Goal: Task Accomplishment & Management: Manage account settings

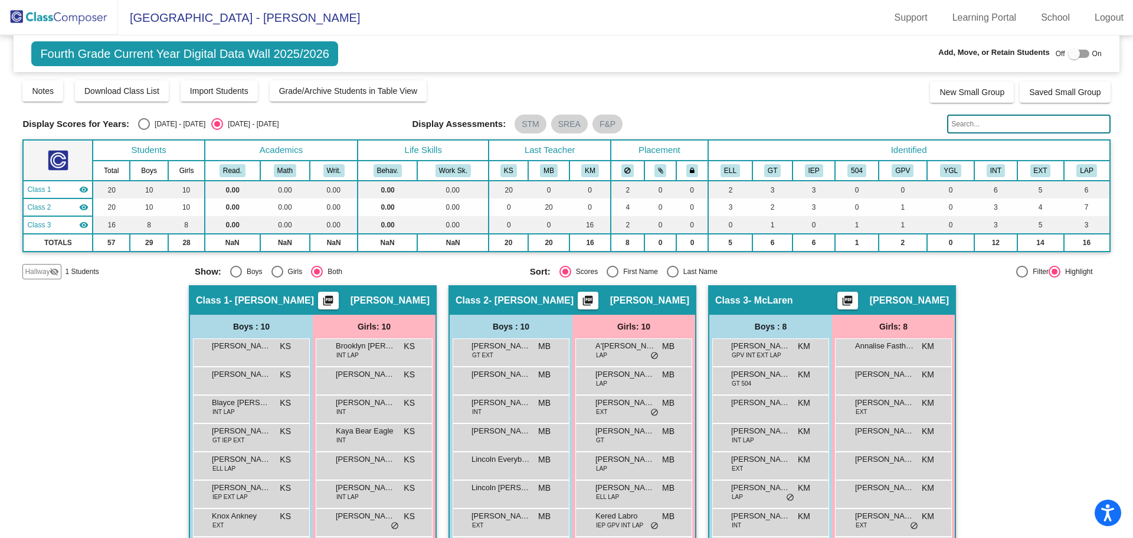
click at [89, 13] on img at bounding box center [59, 17] width 118 height 35
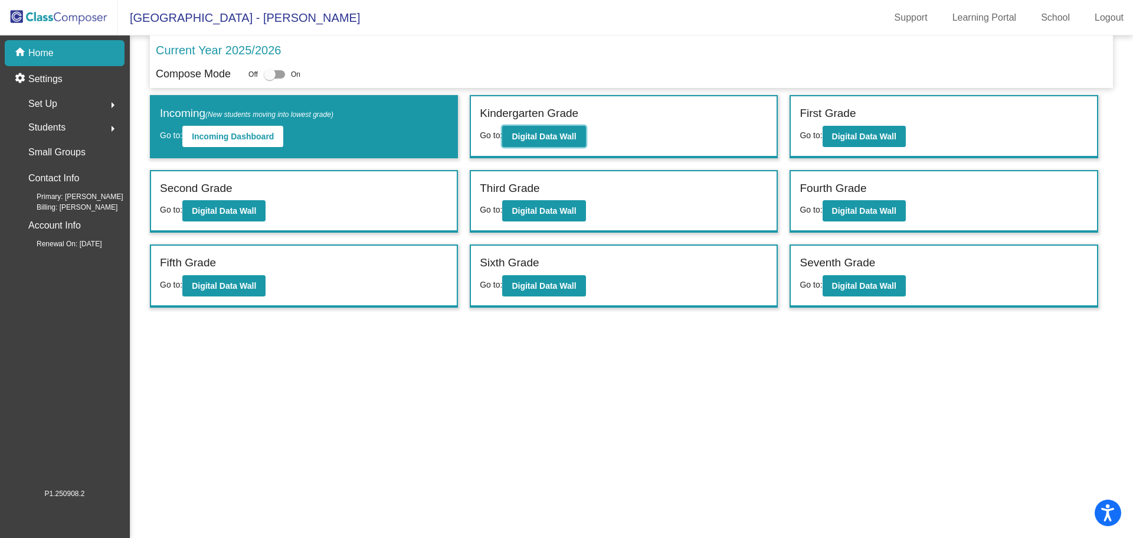
click at [546, 140] on b "Digital Data Wall" at bounding box center [544, 136] width 64 height 9
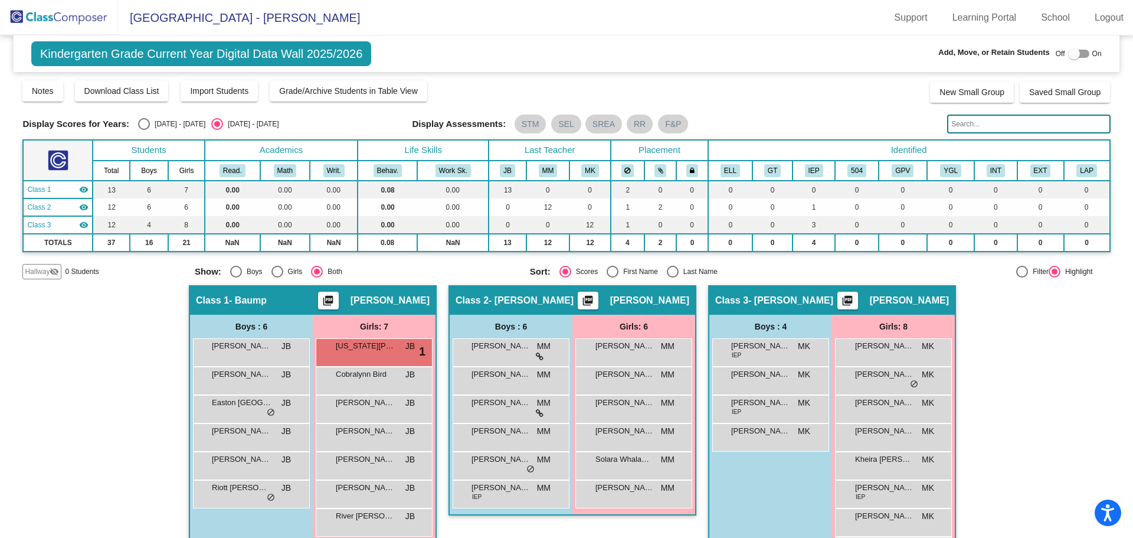
click at [66, 9] on img at bounding box center [59, 17] width 118 height 35
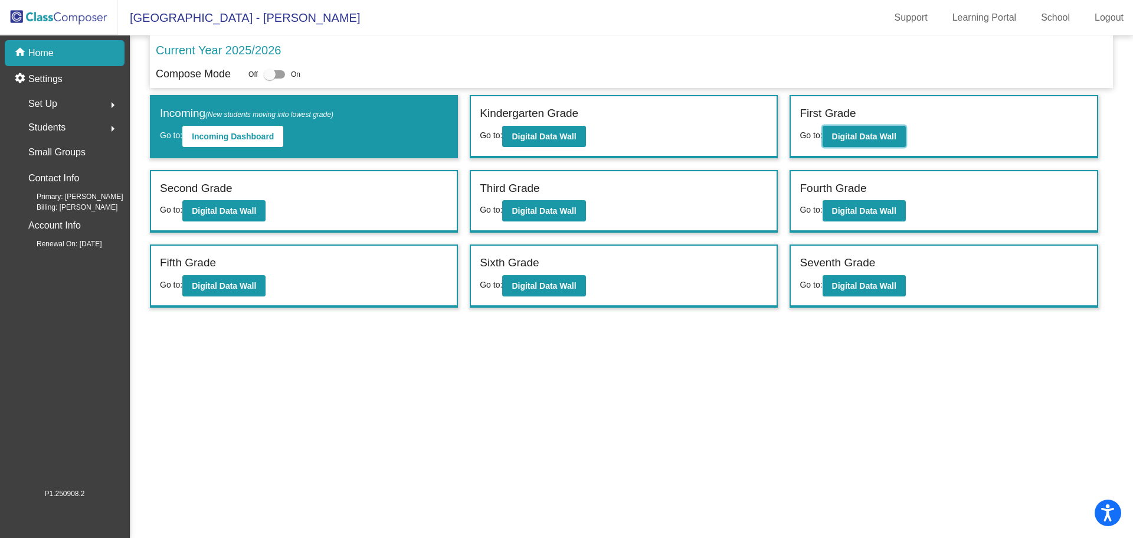
click at [883, 135] on b "Digital Data Wall" at bounding box center [864, 136] width 64 height 9
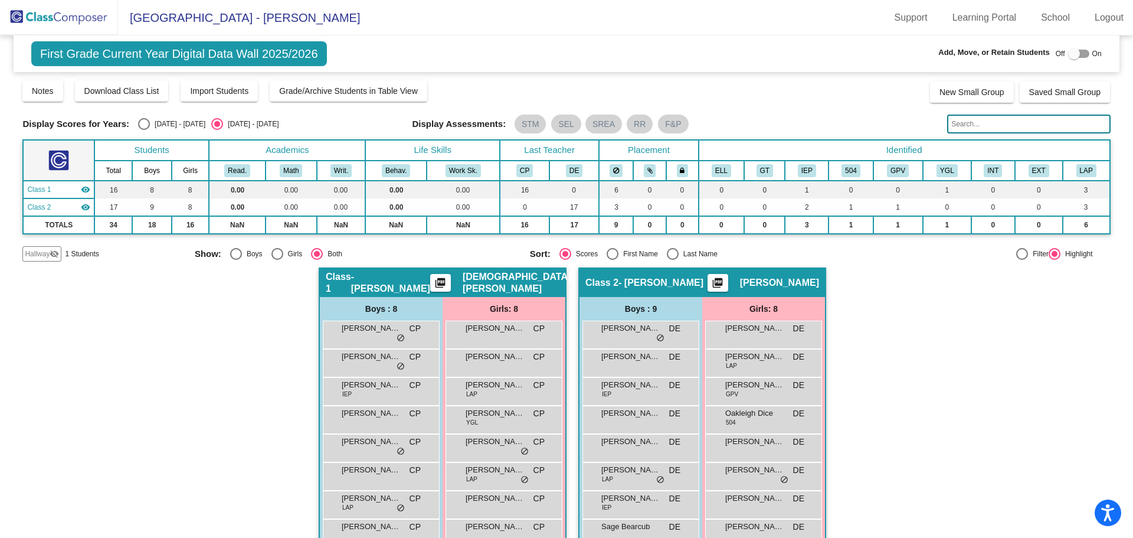
click at [46, 9] on img at bounding box center [59, 17] width 118 height 35
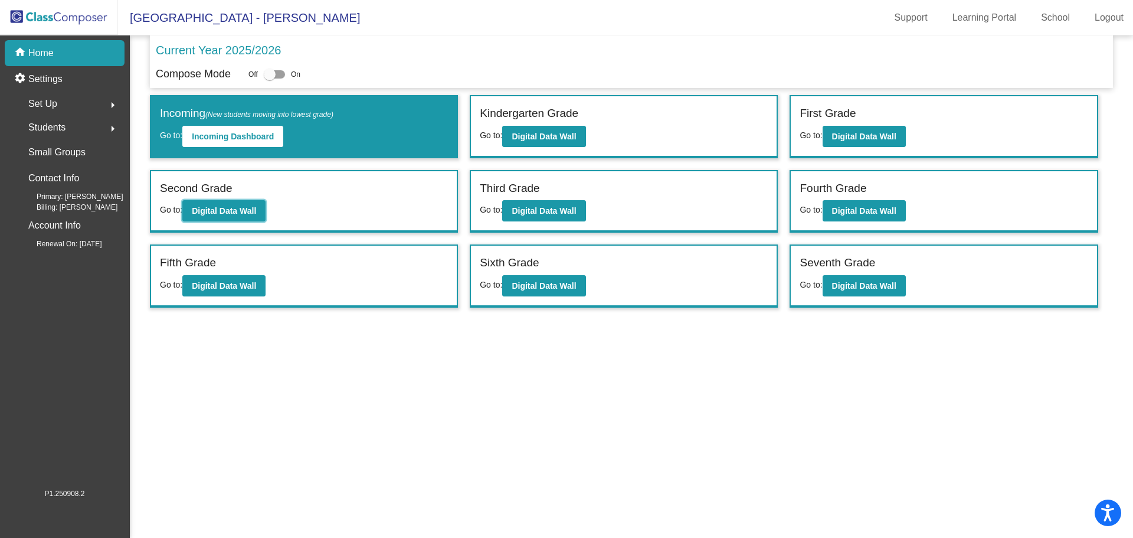
click at [247, 209] on b "Digital Data Wall" at bounding box center [224, 210] width 64 height 9
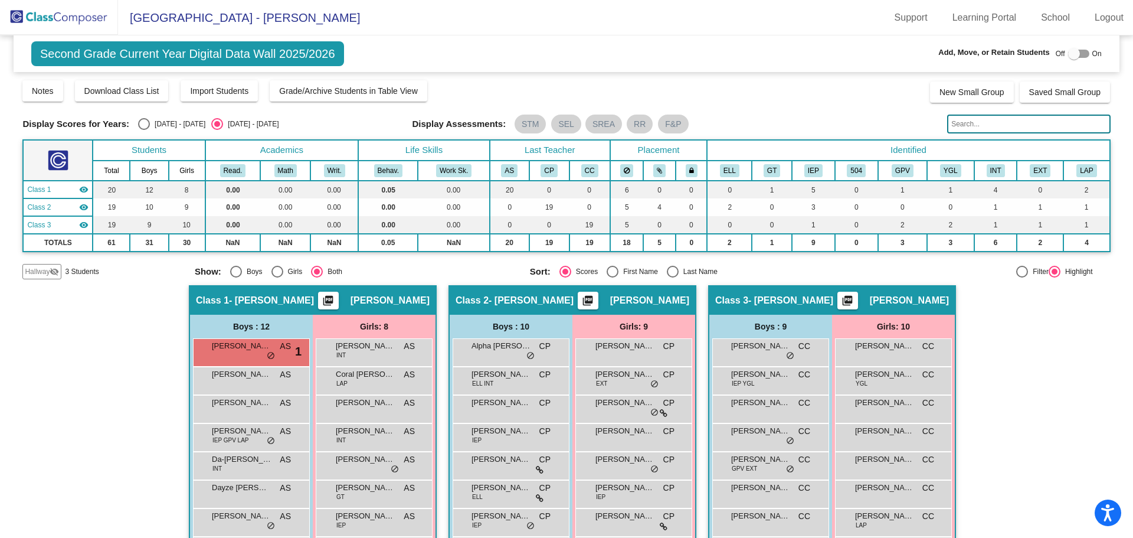
click at [43, 277] on div "Hallway visibility_off" at bounding box center [41, 271] width 39 height 15
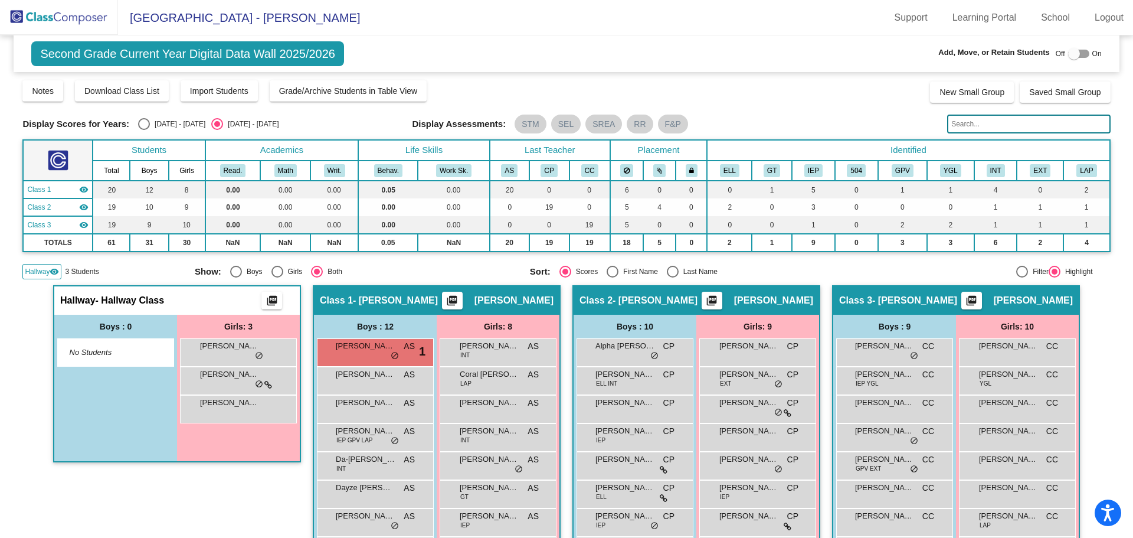
click at [223, 353] on div "[PERSON_NAME] lock do_not_disturb_alt" at bounding box center [238, 351] width 113 height 24
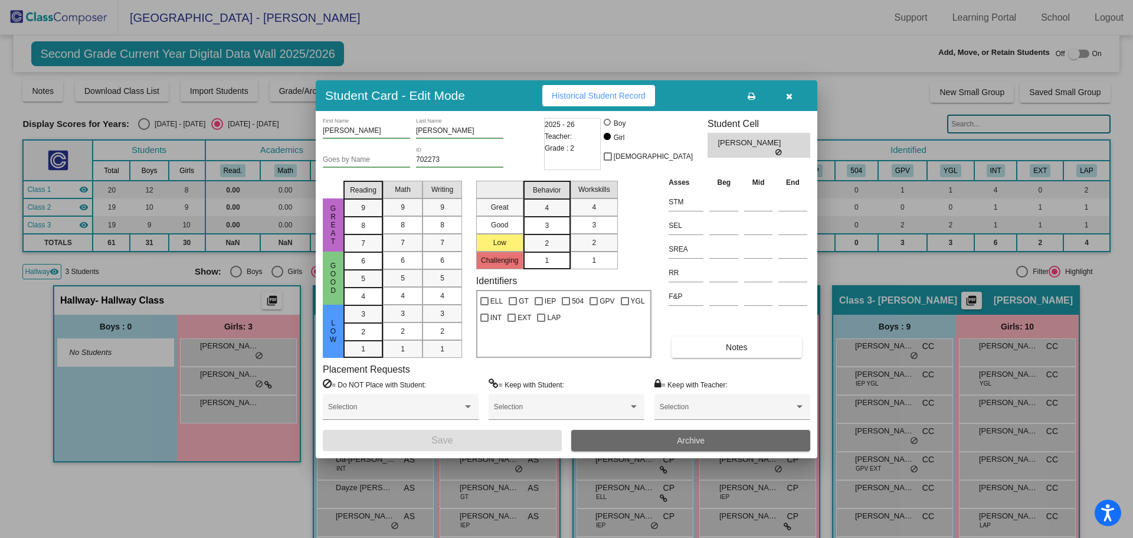
click at [670, 436] on button "Archive" at bounding box center [690, 440] width 239 height 21
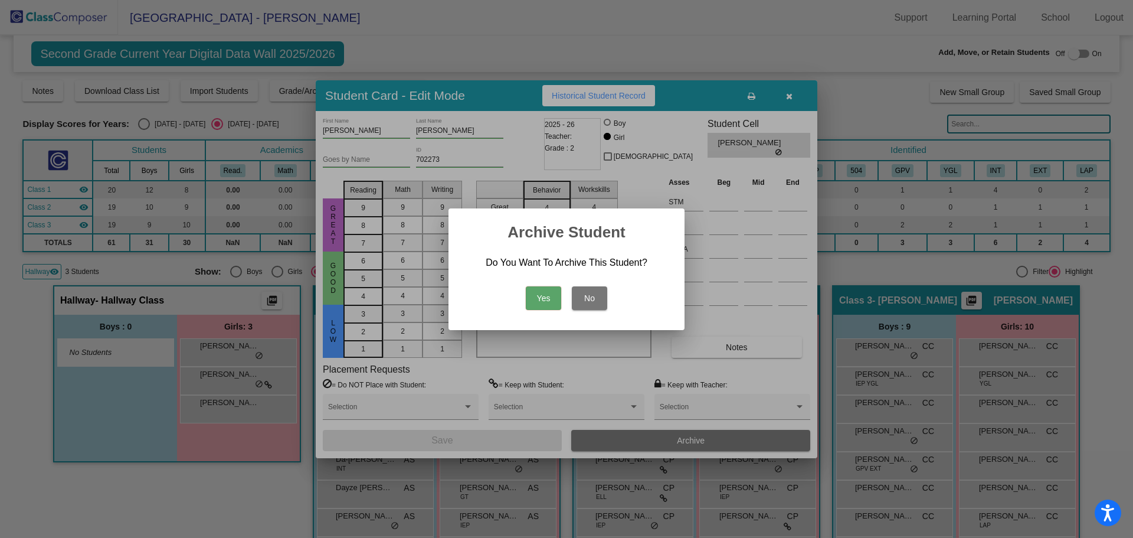
click at [542, 300] on button "Yes" at bounding box center [543, 298] width 35 height 24
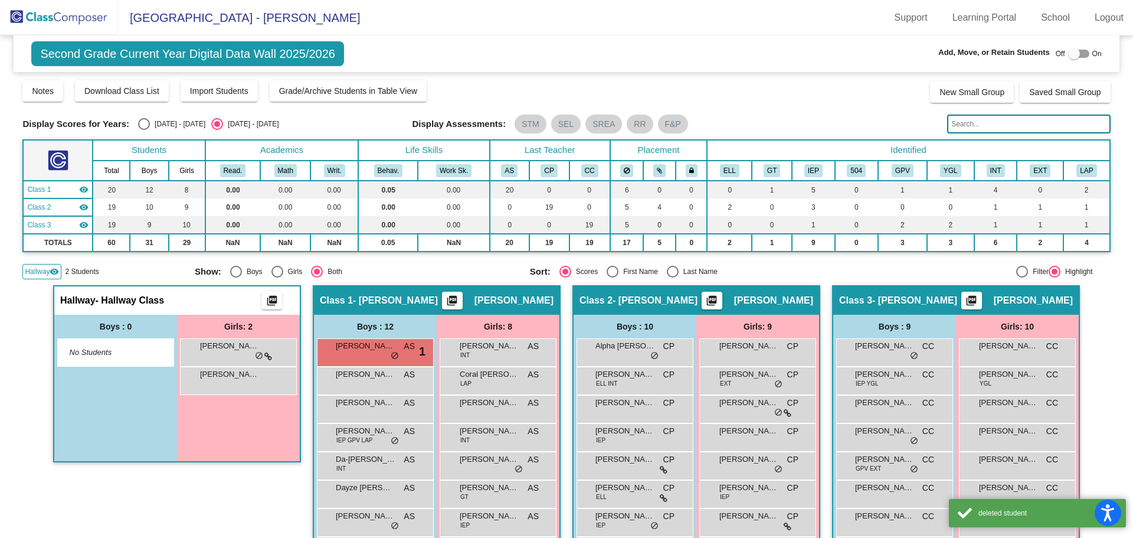
click at [233, 355] on div "[PERSON_NAME] lock do_not_disturb_alt" at bounding box center [238, 351] width 113 height 24
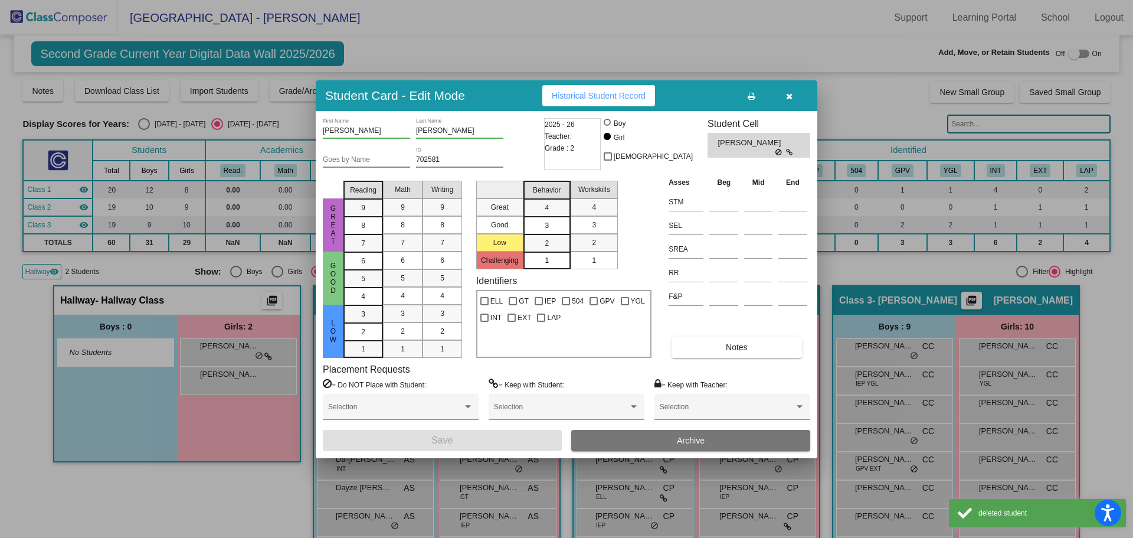
click at [656, 447] on button "Archive" at bounding box center [690, 440] width 239 height 21
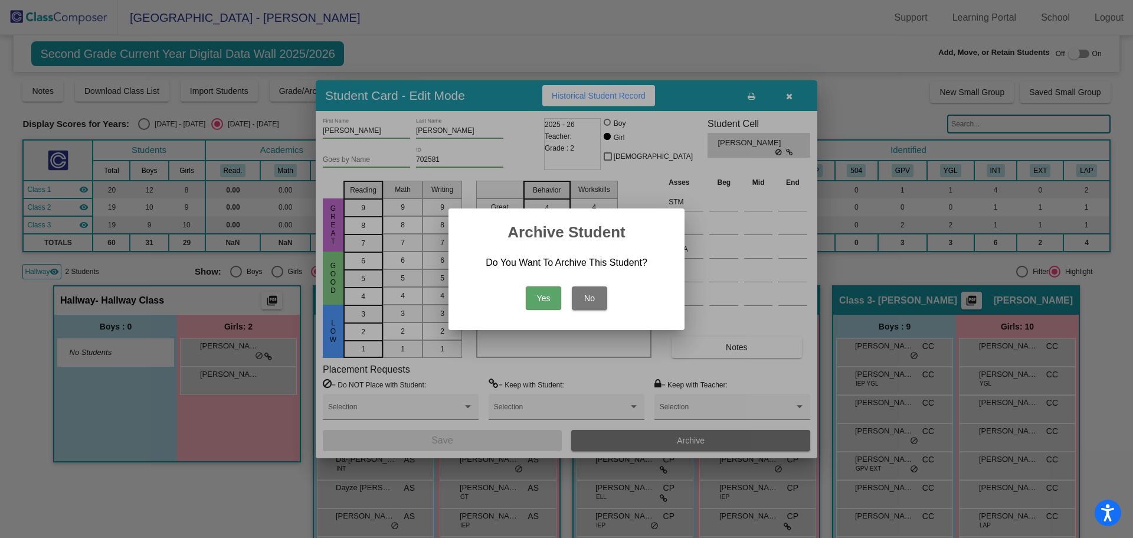
click at [536, 295] on button "Yes" at bounding box center [543, 298] width 35 height 24
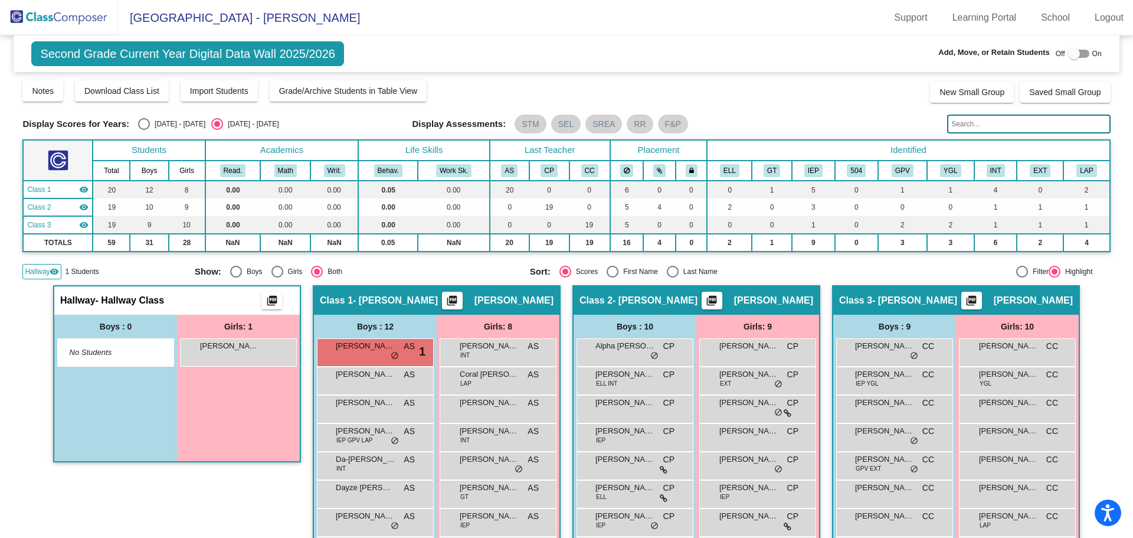
click at [237, 353] on div "[PERSON_NAME] lock do_not_disturb_alt" at bounding box center [238, 351] width 113 height 24
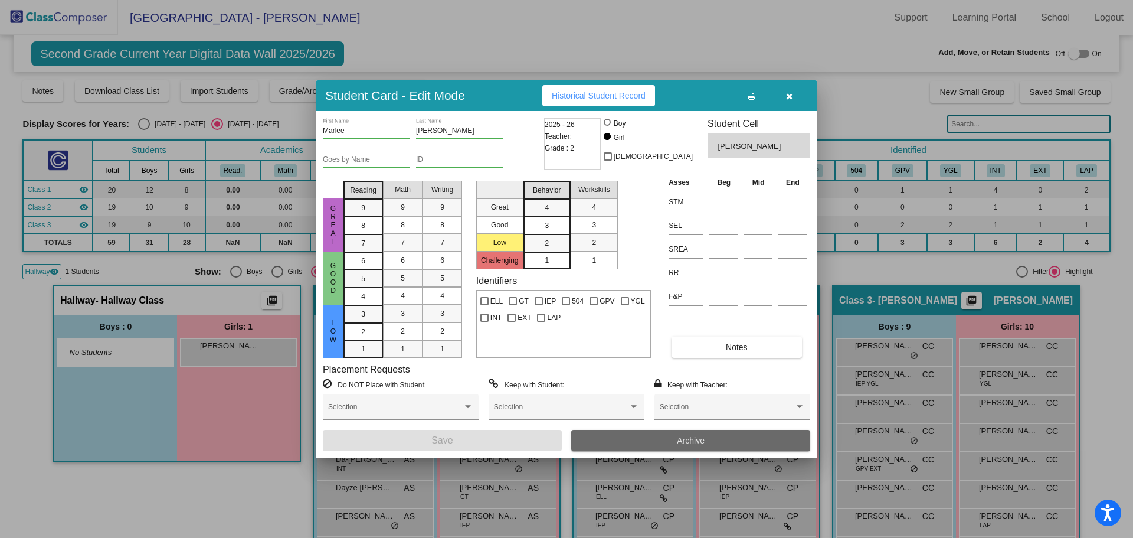
click at [689, 438] on span "Archive" at bounding box center [691, 439] width 28 height 9
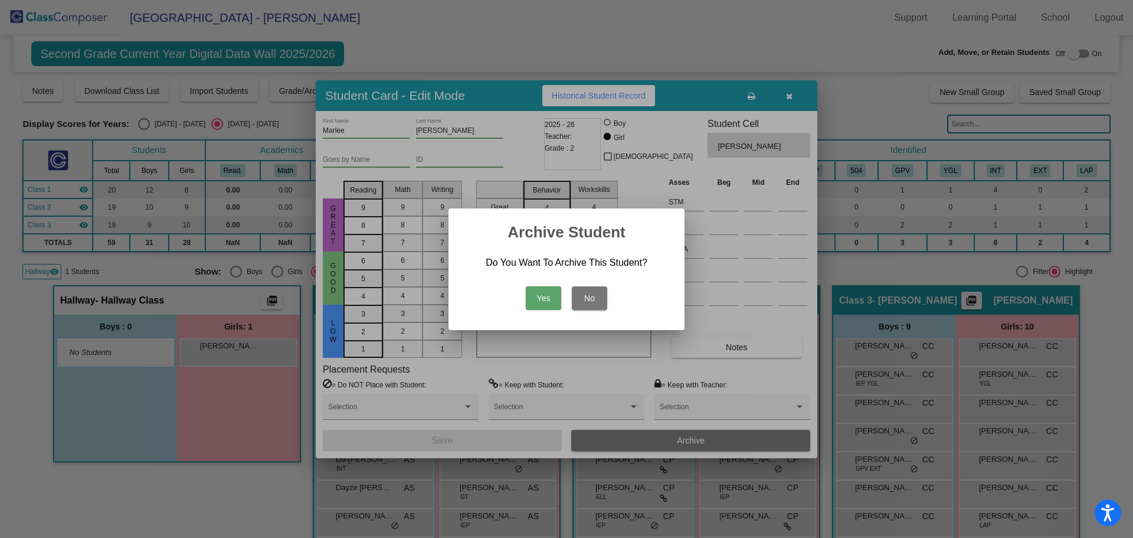
click at [551, 290] on button "Yes" at bounding box center [543, 298] width 35 height 24
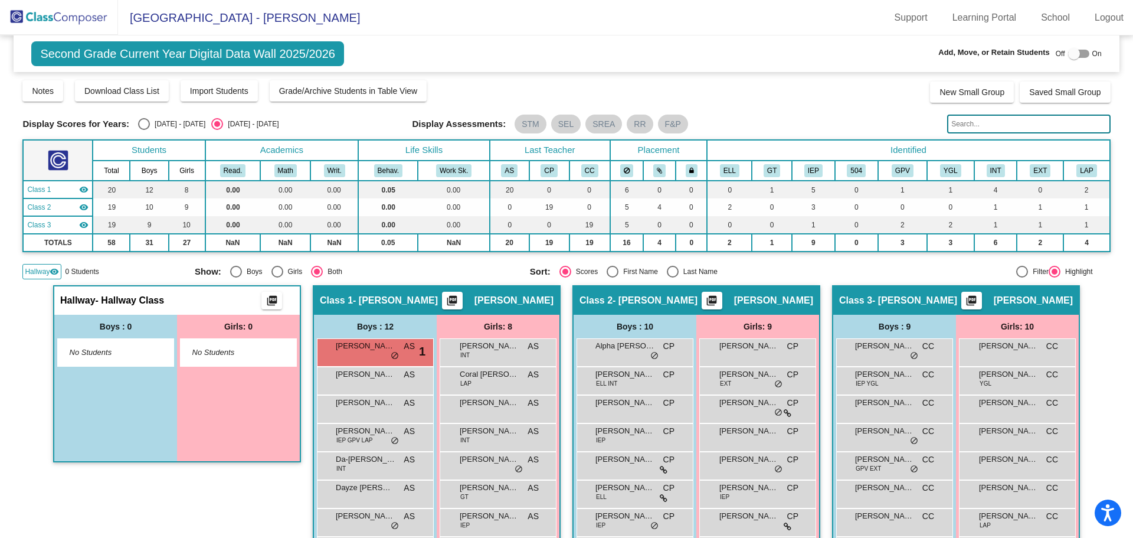
drag, startPoint x: 57, startPoint y: 14, endPoint x: 81, endPoint y: 28, distance: 28.3
click at [57, 14] on img at bounding box center [59, 17] width 118 height 35
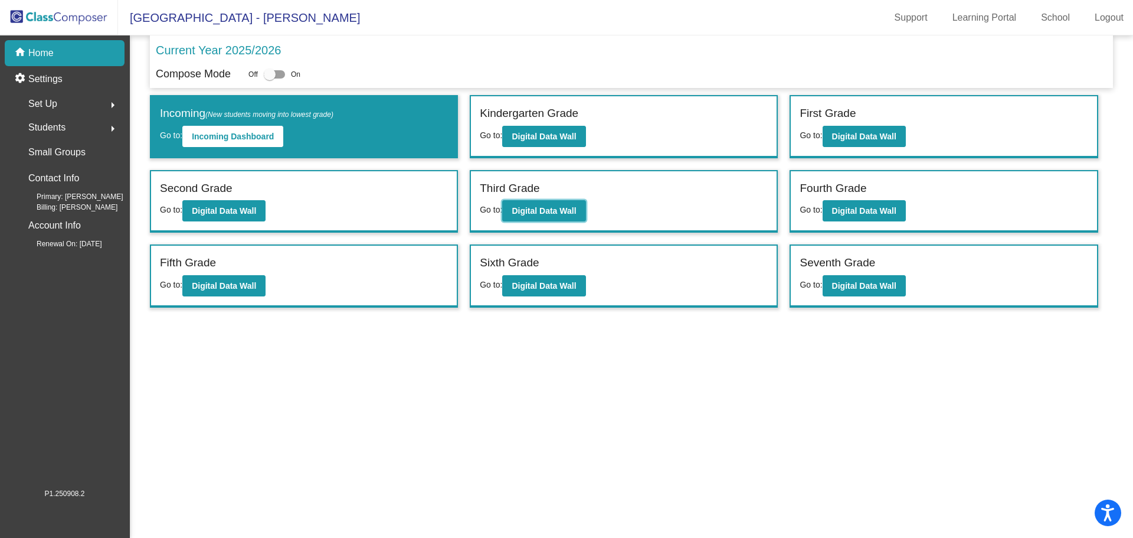
click at [556, 212] on b "Digital Data Wall" at bounding box center [544, 210] width 64 height 9
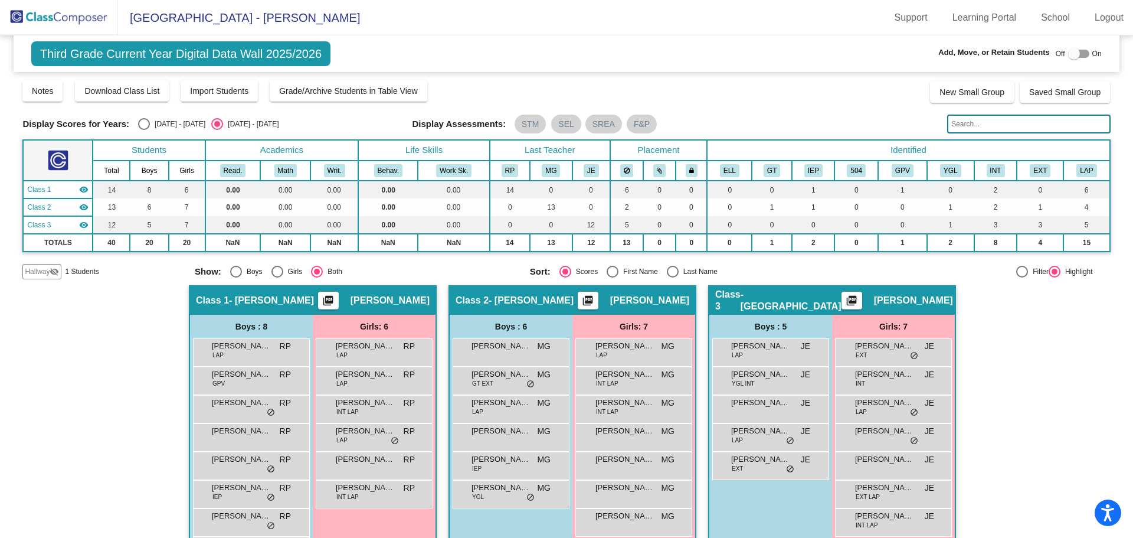
click at [39, 273] on span "Hallway" at bounding box center [37, 271] width 25 height 11
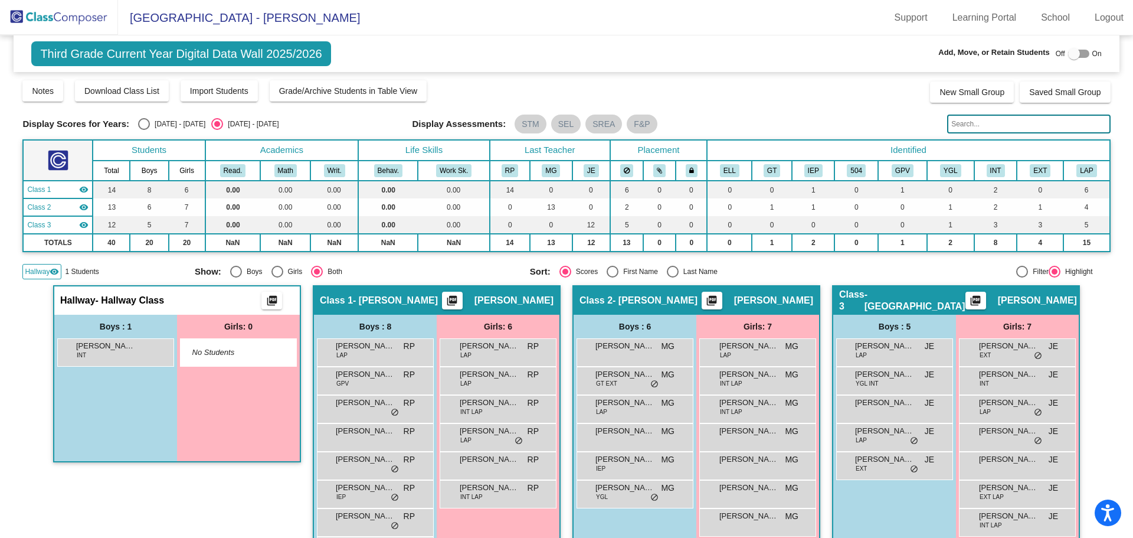
click at [140, 353] on div "[PERSON_NAME] INT lock do_not_disturb_alt" at bounding box center [114, 351] width 113 height 24
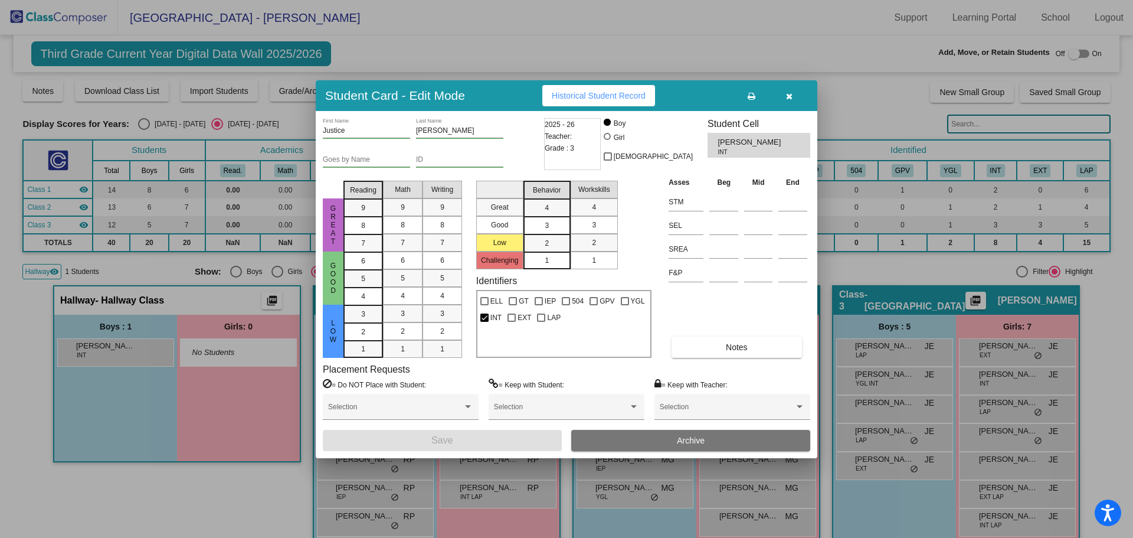
click at [630, 446] on button "Archive" at bounding box center [690, 440] width 239 height 21
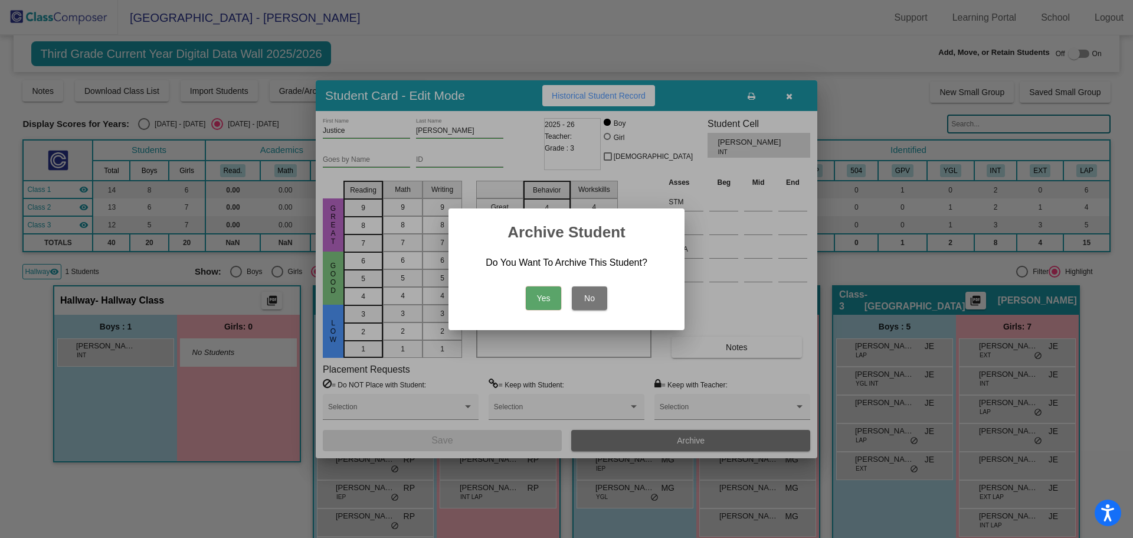
click at [548, 301] on button "Yes" at bounding box center [543, 298] width 35 height 24
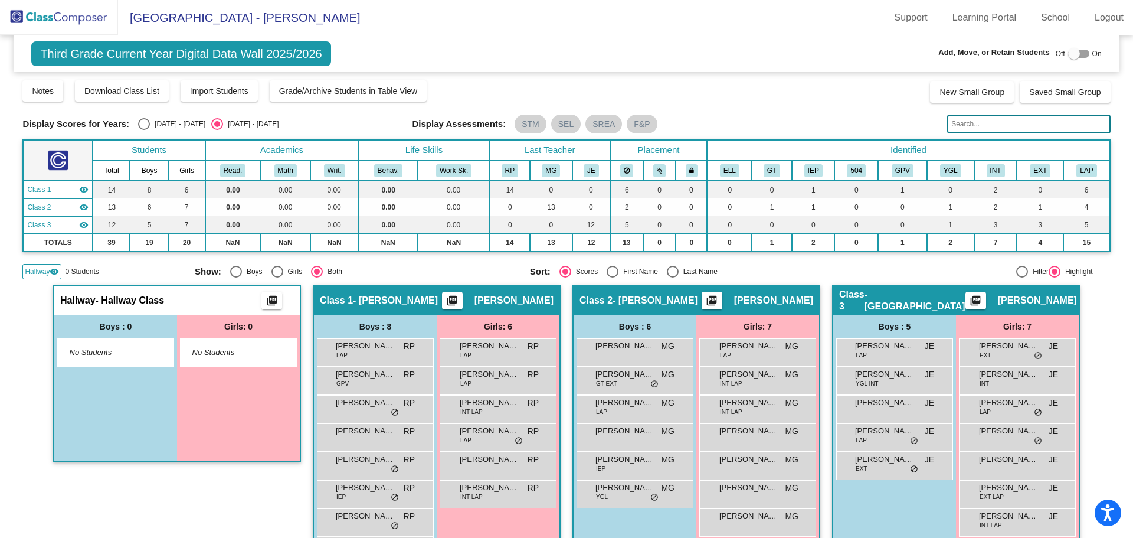
click at [65, 19] on img at bounding box center [59, 17] width 118 height 35
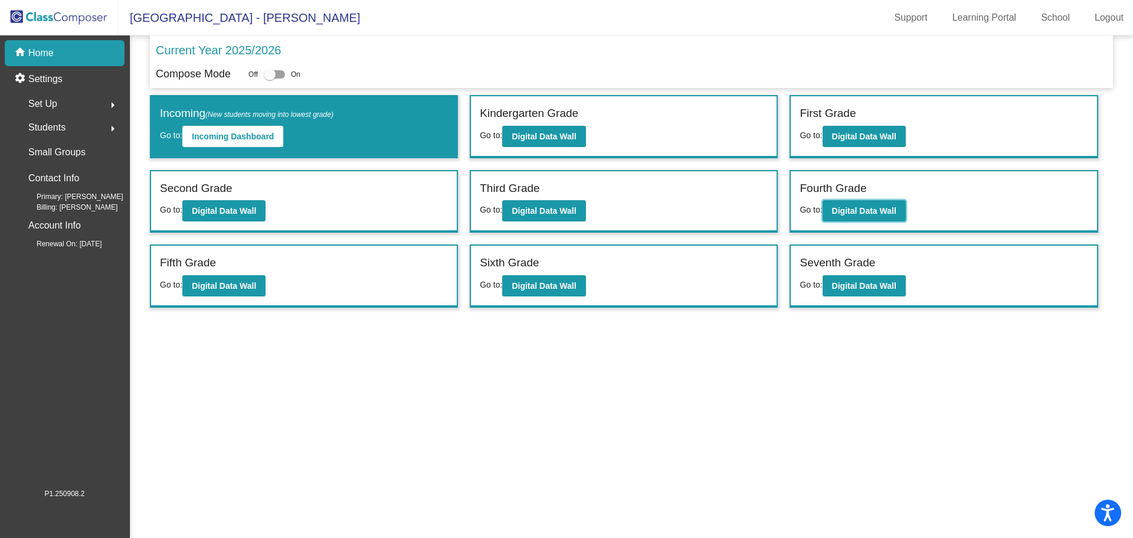
click at [853, 215] on b "Digital Data Wall" at bounding box center [864, 210] width 64 height 9
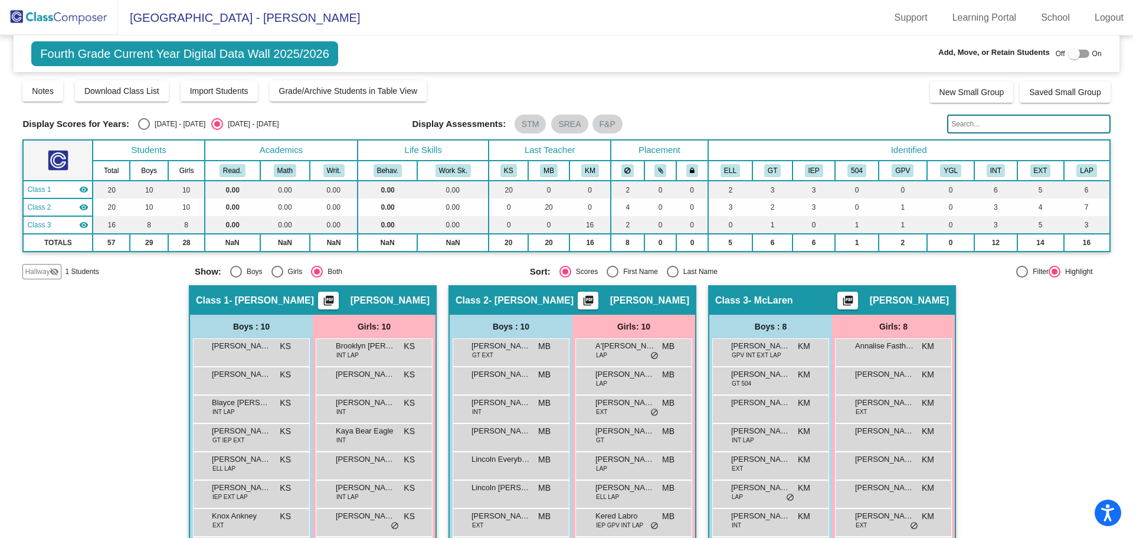
click at [33, 276] on span "Hallway" at bounding box center [37, 271] width 25 height 11
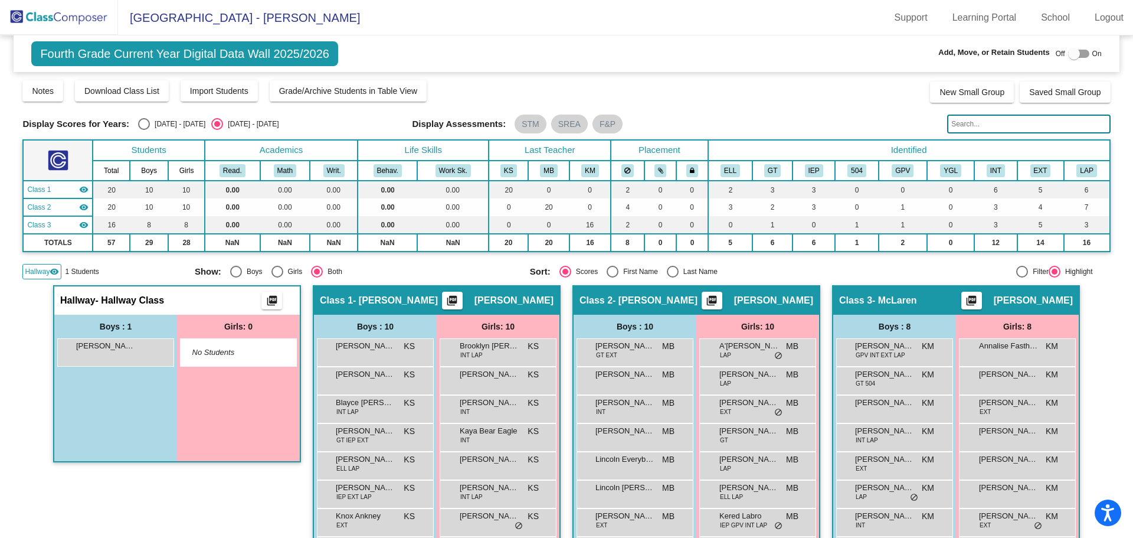
click at [145, 353] on div "[PERSON_NAME] lock do_not_disturb_alt" at bounding box center [114, 351] width 113 height 24
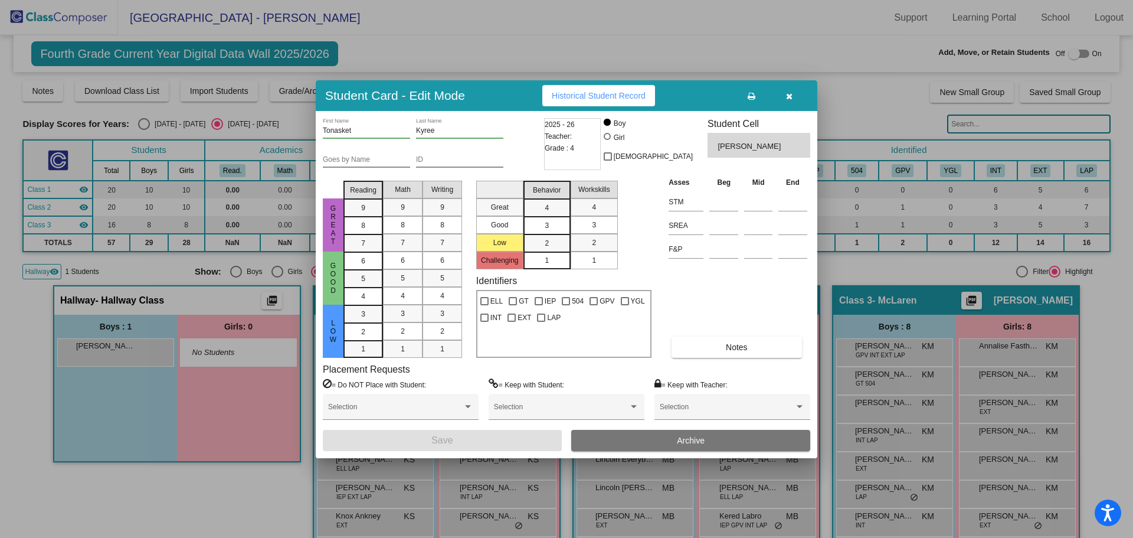
click at [638, 443] on button "Archive" at bounding box center [690, 440] width 239 height 21
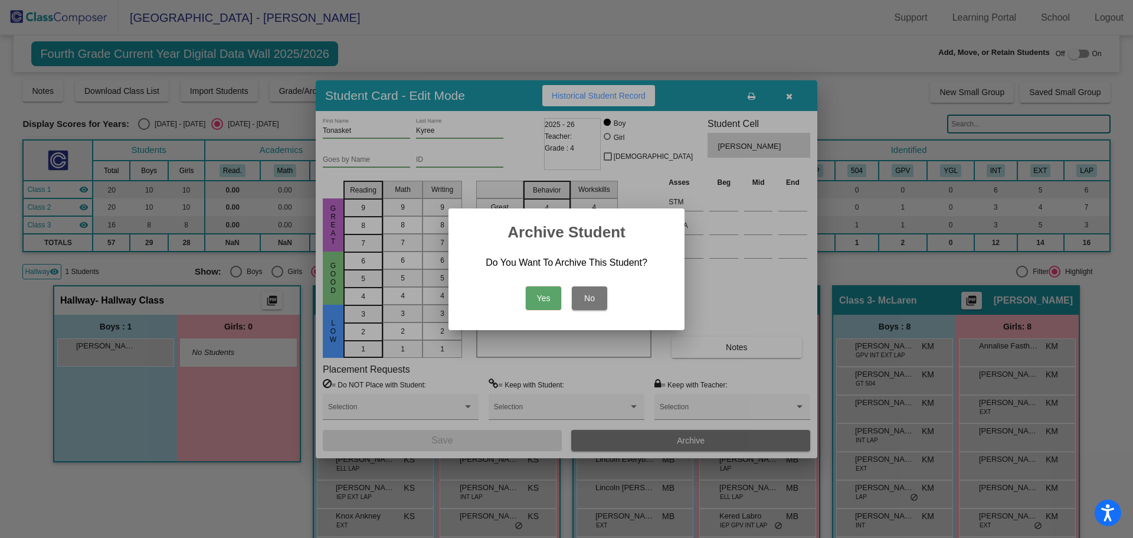
click at [547, 294] on button "Yes" at bounding box center [543, 298] width 35 height 24
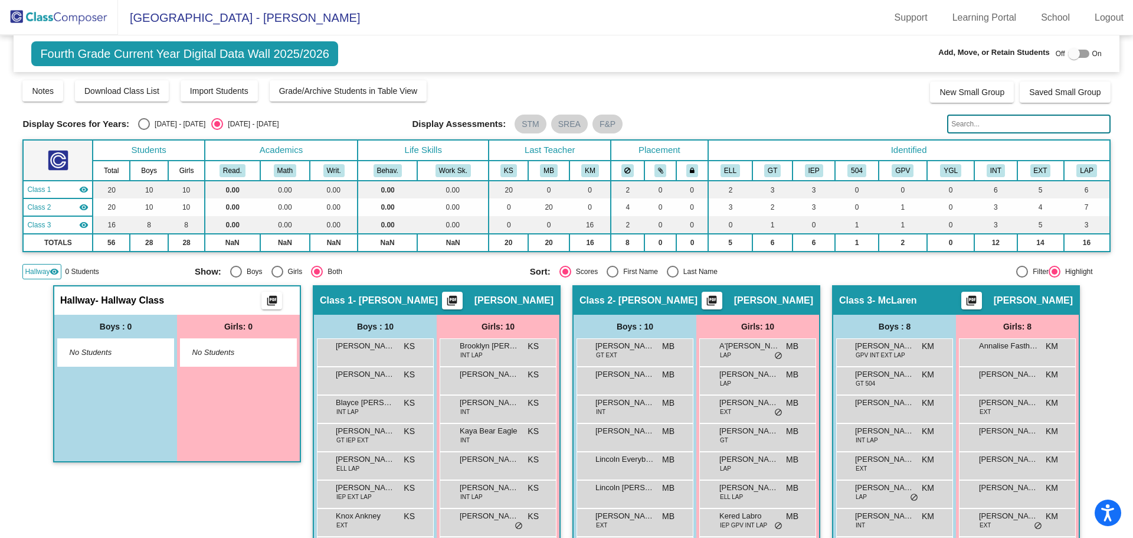
click at [78, 30] on img at bounding box center [59, 17] width 118 height 35
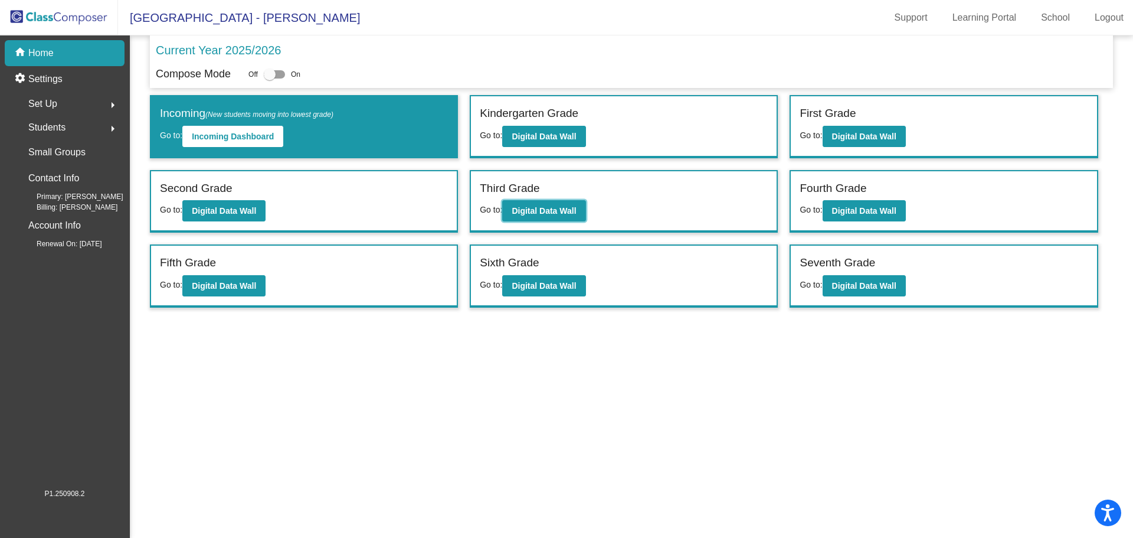
click at [574, 211] on b "Digital Data Wall" at bounding box center [544, 210] width 64 height 9
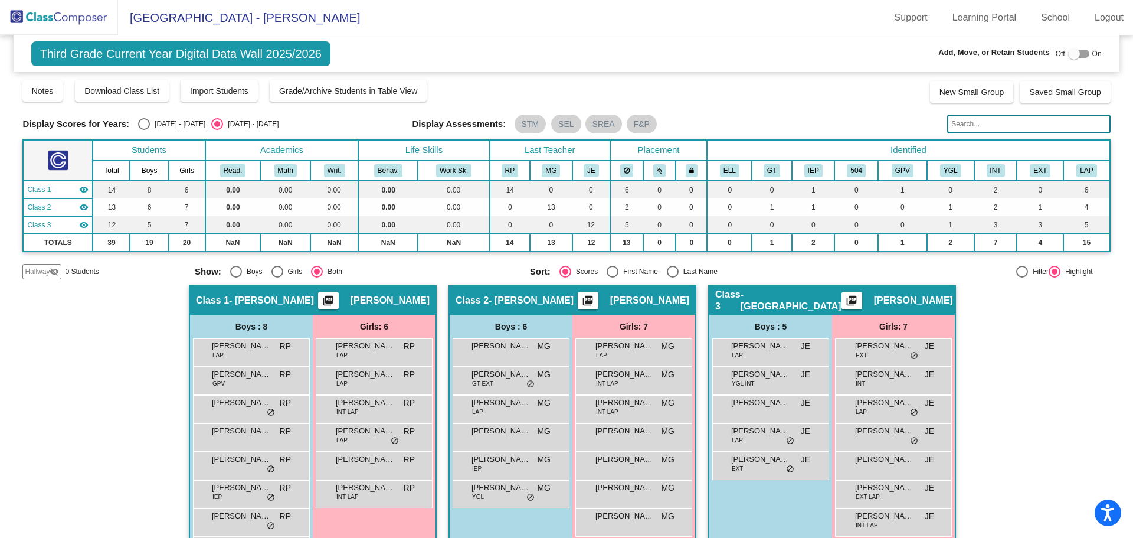
click at [35, 17] on img at bounding box center [59, 17] width 118 height 35
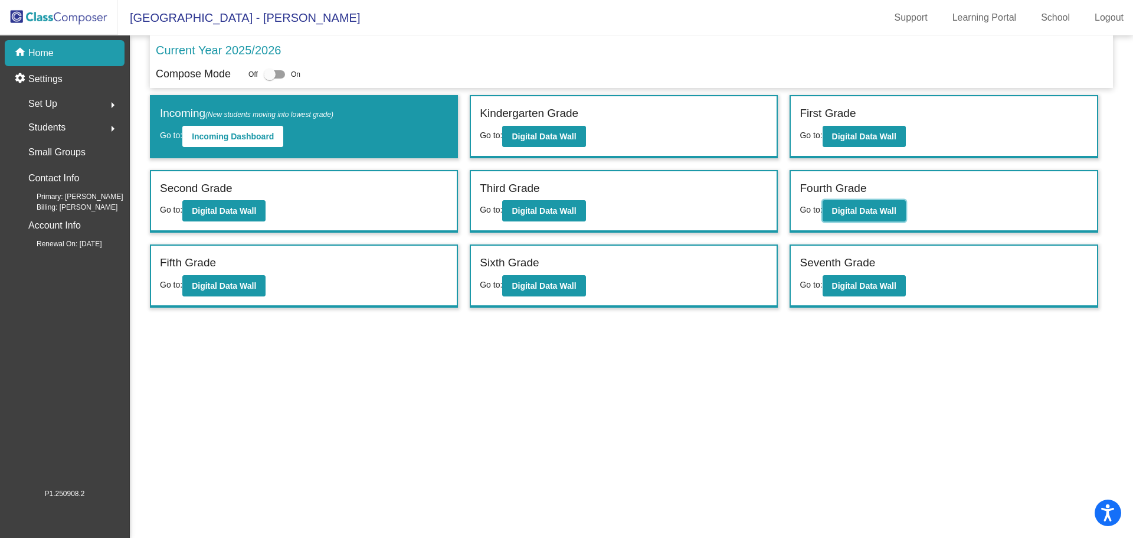
click at [874, 207] on b "Digital Data Wall" at bounding box center [864, 210] width 64 height 9
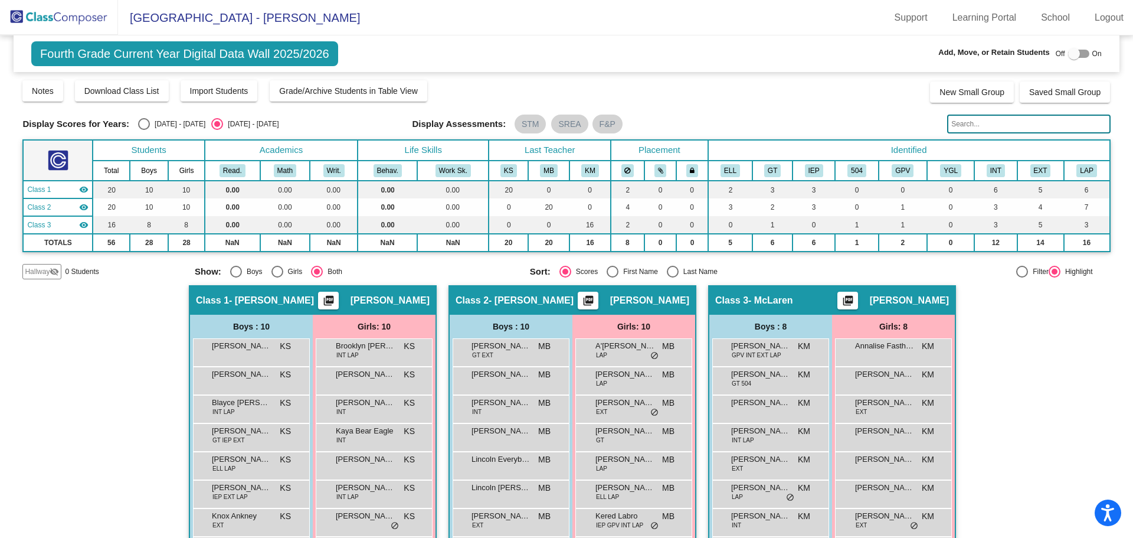
click at [51, 9] on img at bounding box center [59, 17] width 118 height 35
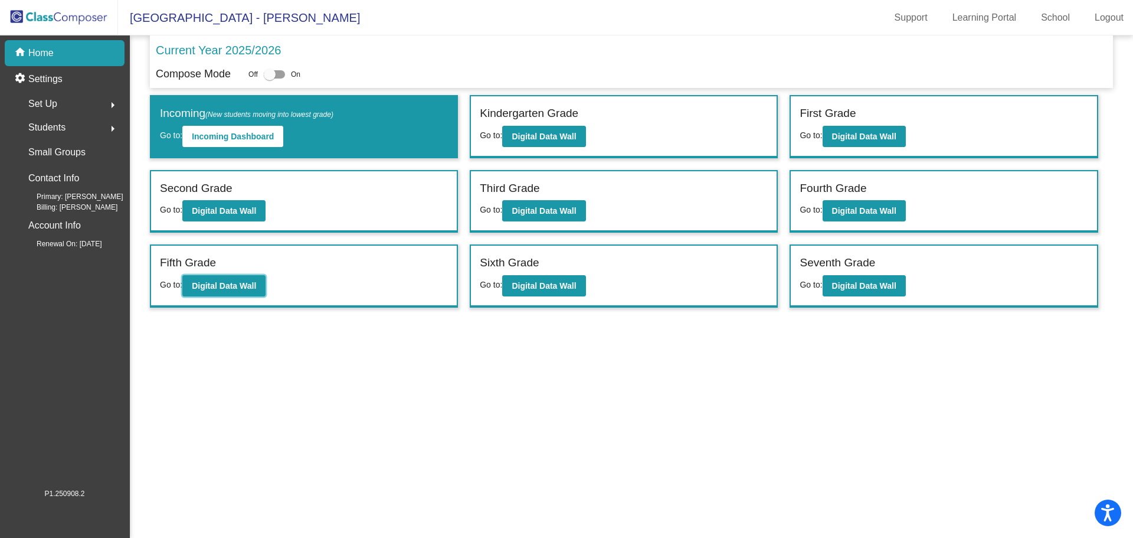
click at [228, 291] on button "Digital Data Wall" at bounding box center [223, 285] width 83 height 21
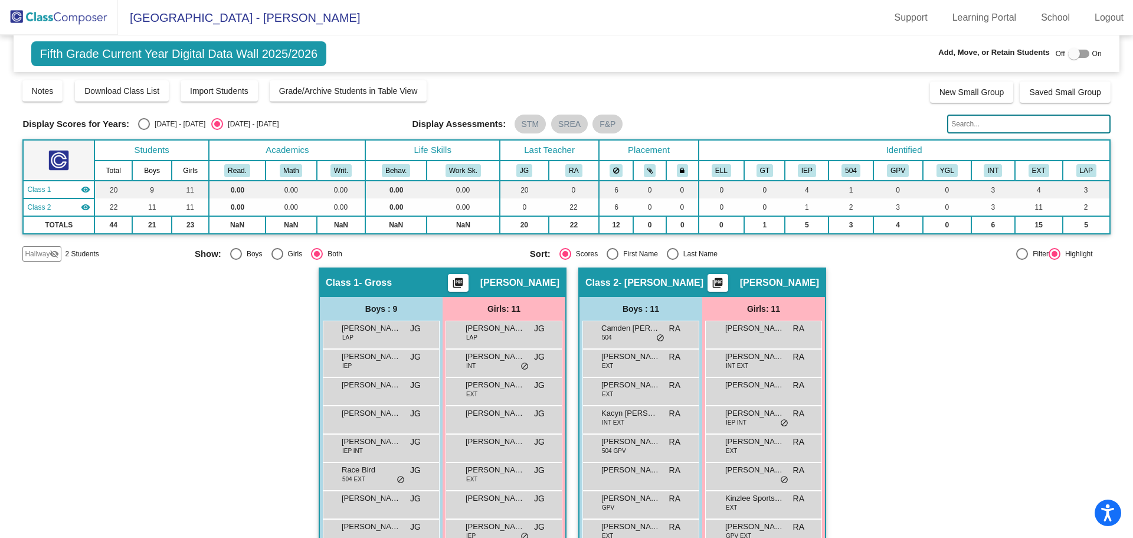
click at [43, 254] on span "Hallway" at bounding box center [37, 253] width 25 height 11
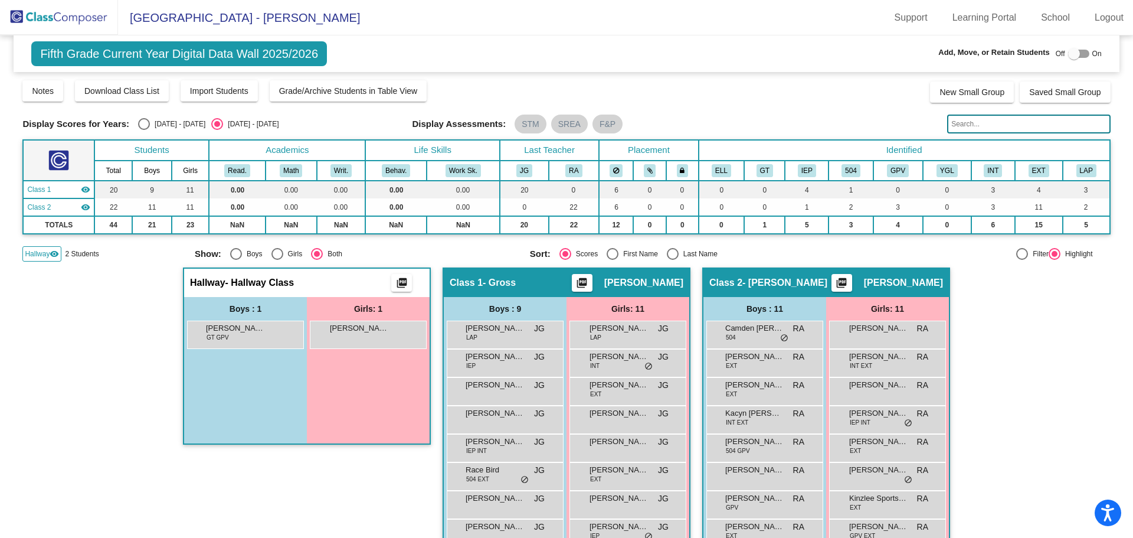
click at [339, 336] on div "[PERSON_NAME] lock do_not_disturb_alt" at bounding box center [368, 333] width 113 height 24
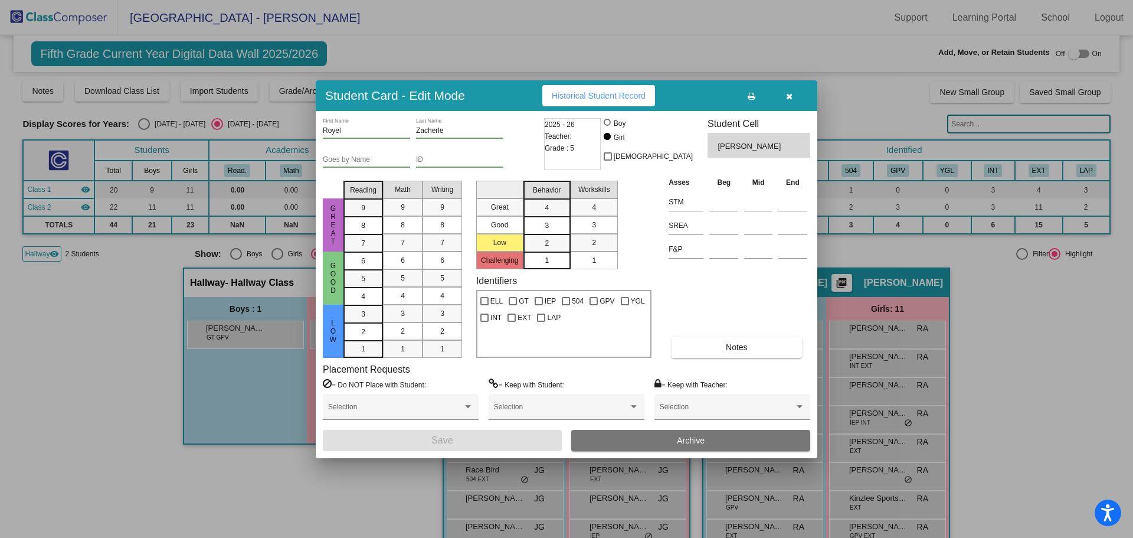
click at [651, 445] on button "Archive" at bounding box center [690, 440] width 239 height 21
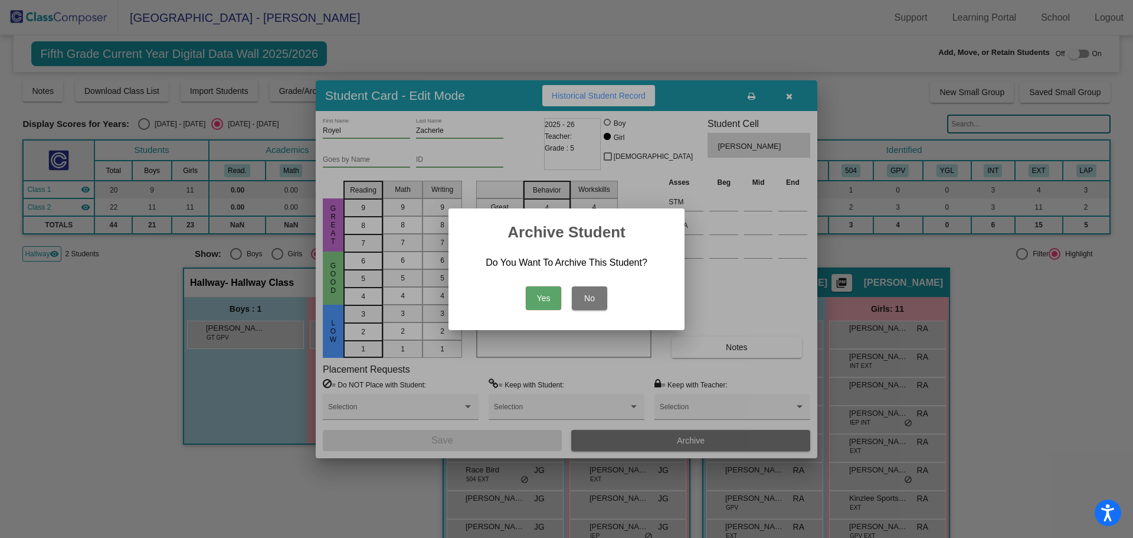
click at [536, 293] on button "Yes" at bounding box center [543, 298] width 35 height 24
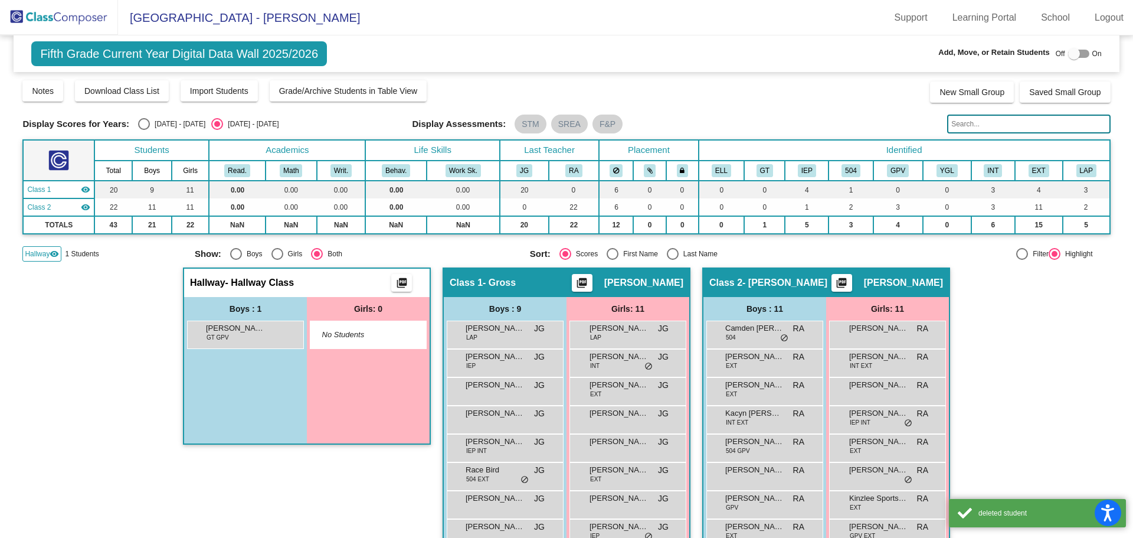
click at [235, 337] on div "[PERSON_NAME] GT GPV lock do_not_disturb_alt" at bounding box center [244, 333] width 113 height 24
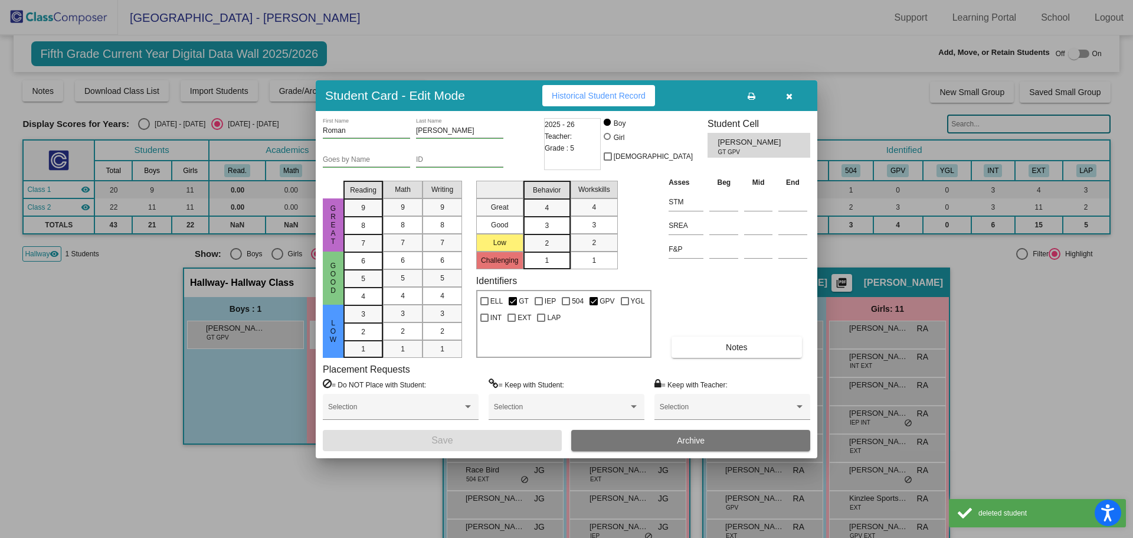
click at [628, 444] on button "Archive" at bounding box center [690, 440] width 239 height 21
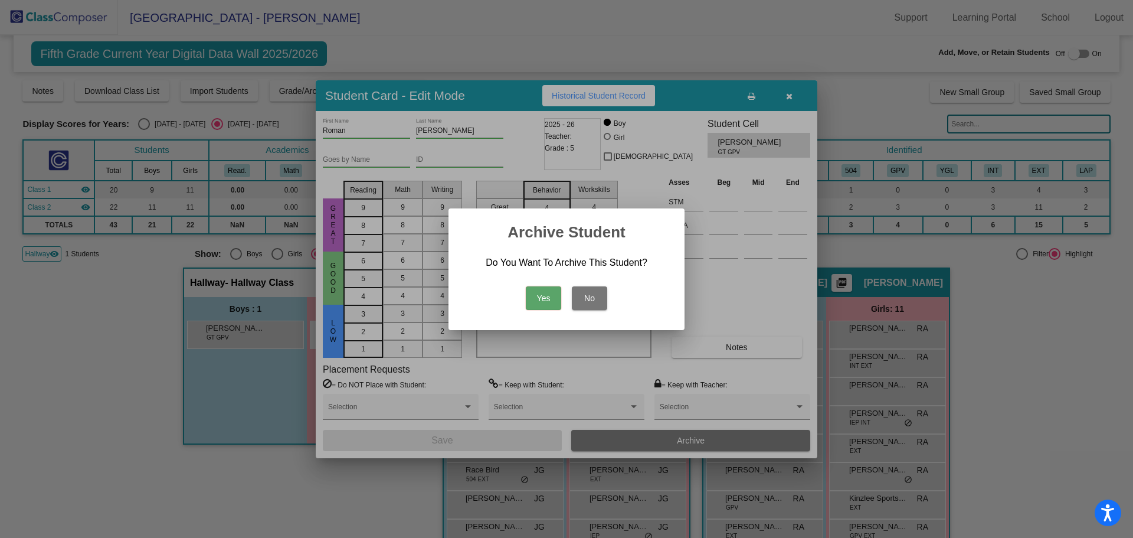
click at [541, 295] on button "Yes" at bounding box center [543, 298] width 35 height 24
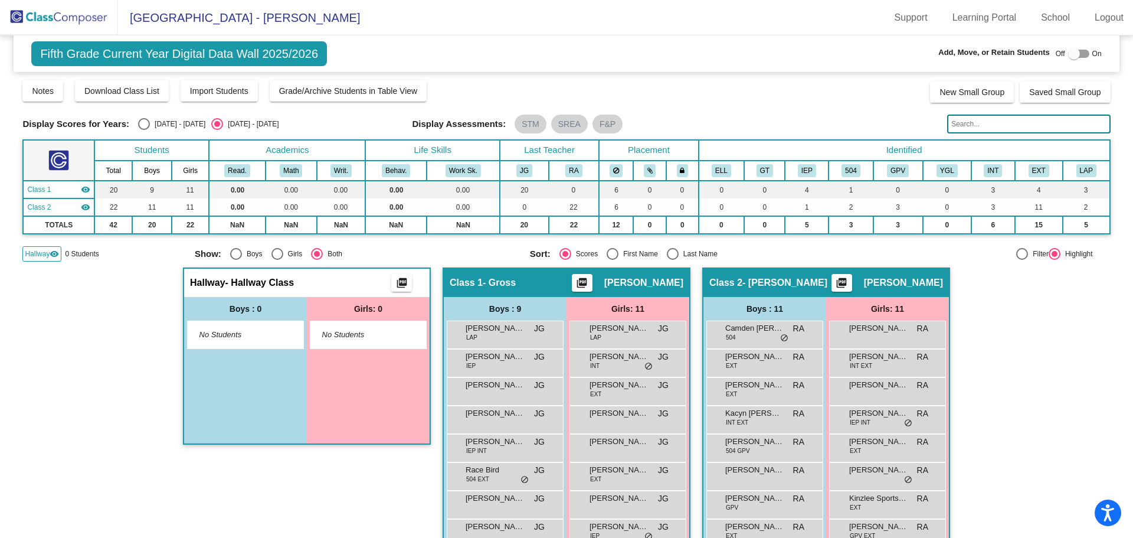
click at [62, 15] on img at bounding box center [59, 17] width 118 height 35
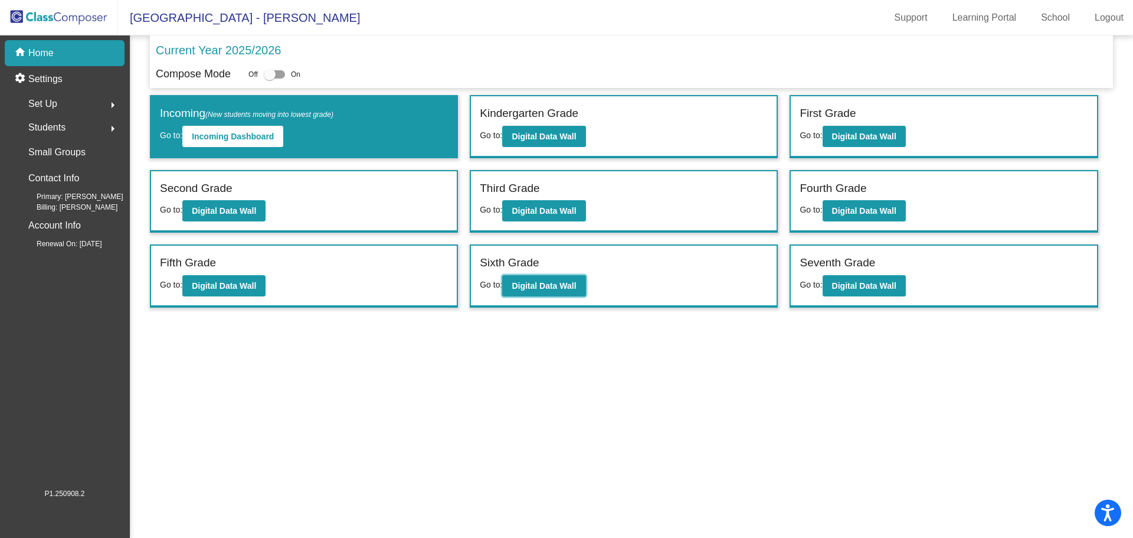
click at [522, 288] on b "Digital Data Wall" at bounding box center [544, 285] width 64 height 9
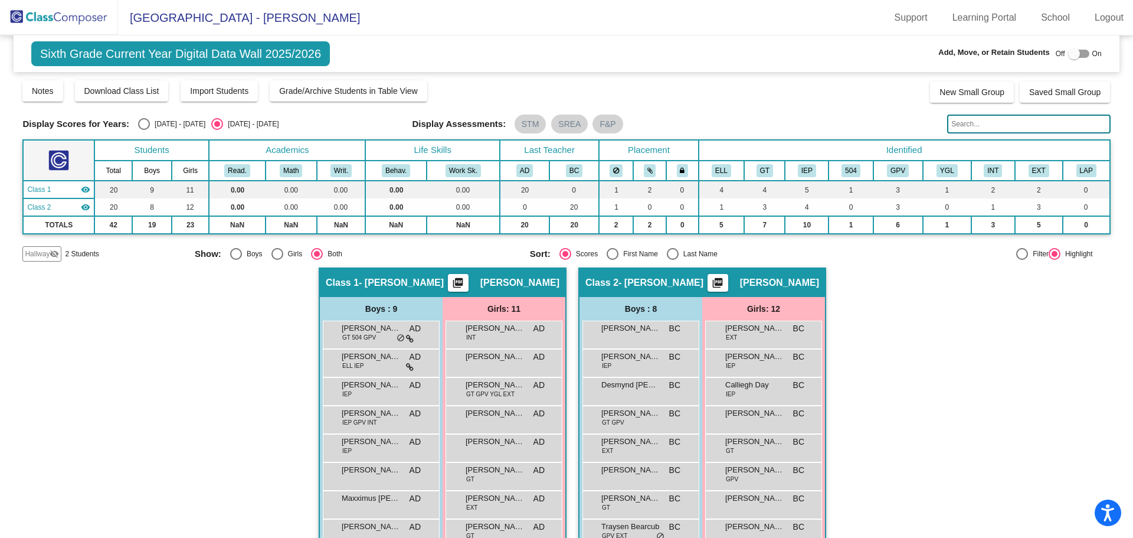
click at [47, 253] on span "Hallway" at bounding box center [37, 253] width 25 height 11
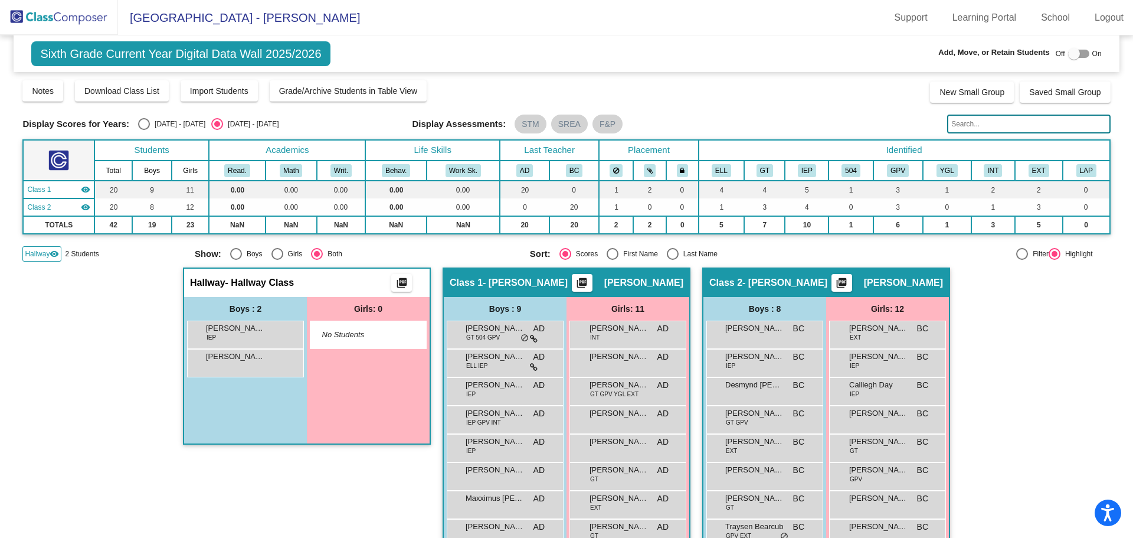
click at [240, 335] on div "[PERSON_NAME] IEP lock do_not_disturb_alt" at bounding box center [244, 333] width 113 height 24
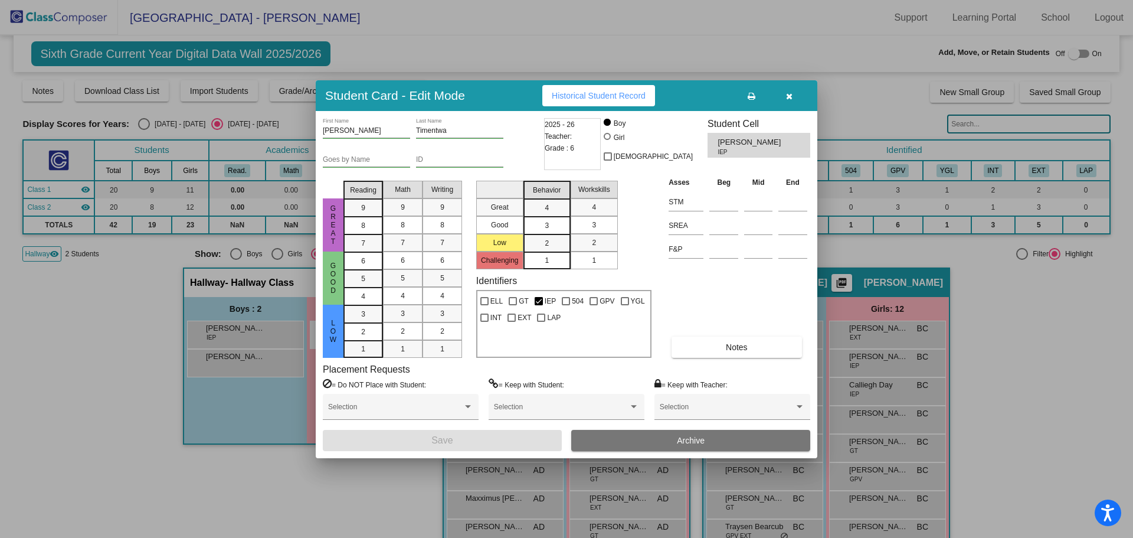
click at [636, 445] on button "Archive" at bounding box center [690, 440] width 239 height 21
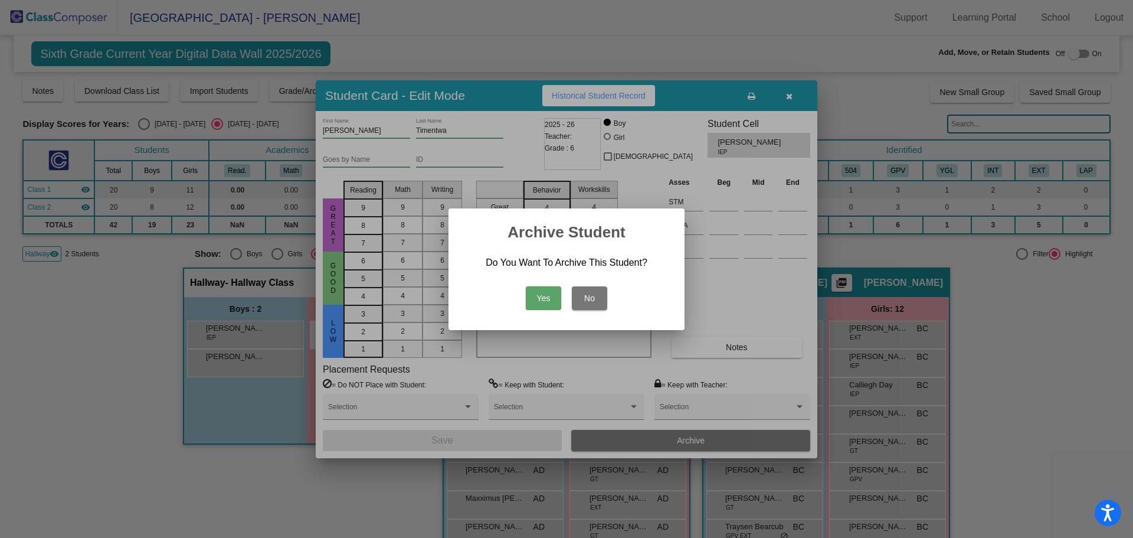
click at [545, 302] on button "Yes" at bounding box center [543, 298] width 35 height 24
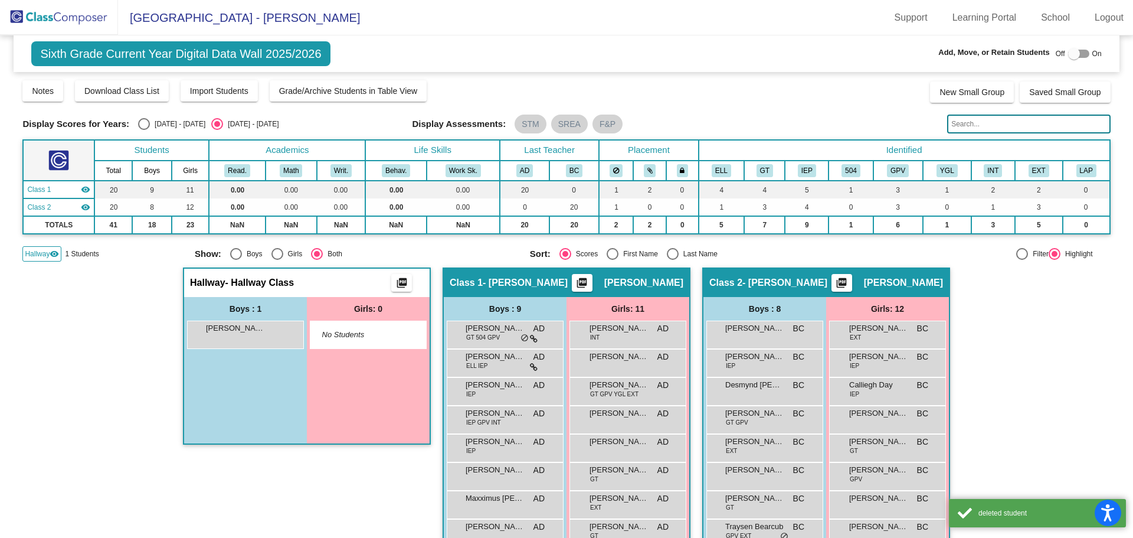
click at [249, 332] on span "[PERSON_NAME]" at bounding box center [235, 328] width 59 height 12
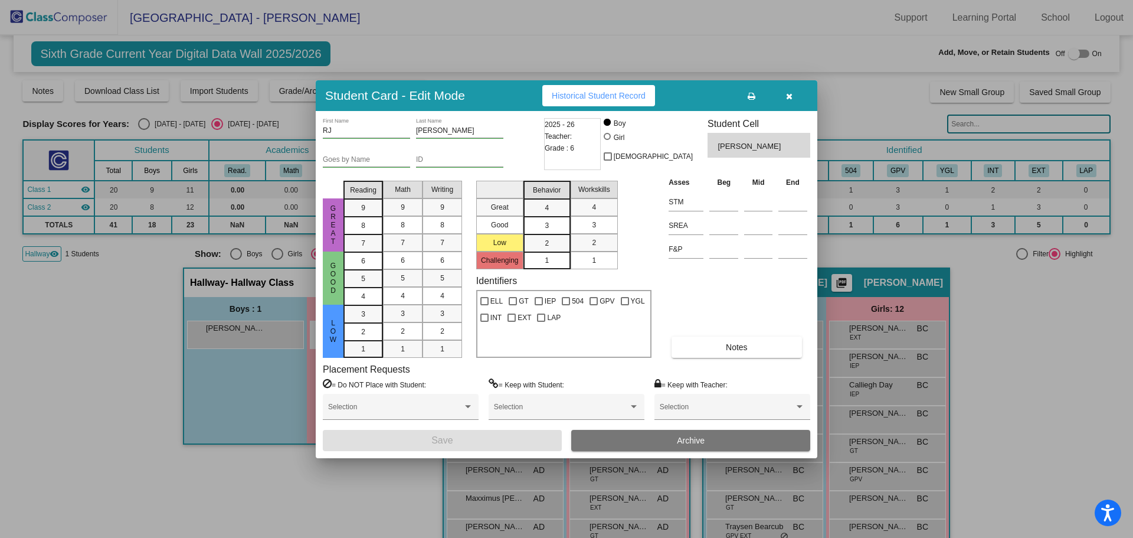
click at [639, 437] on button "Archive" at bounding box center [690, 440] width 239 height 21
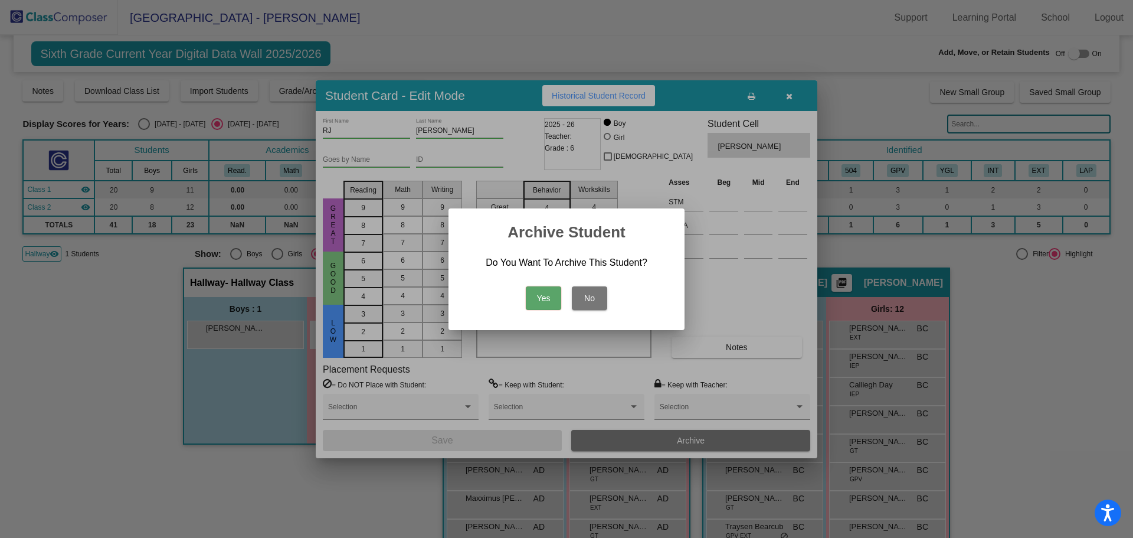
click at [535, 296] on button "Yes" at bounding box center [543, 298] width 35 height 24
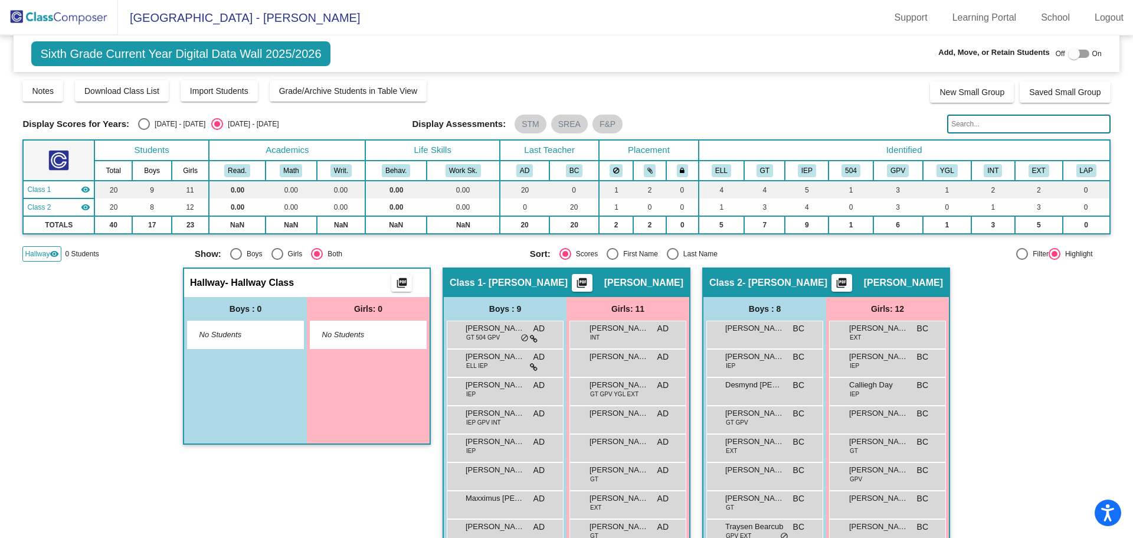
click at [41, 21] on img at bounding box center [59, 17] width 118 height 35
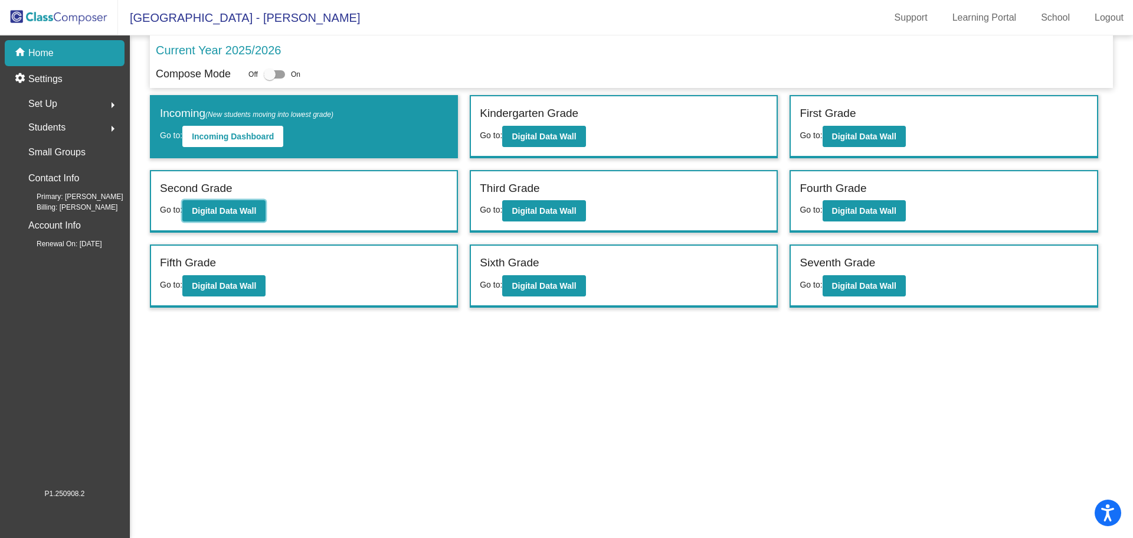
click at [225, 212] on b "Digital Data Wall" at bounding box center [224, 210] width 64 height 9
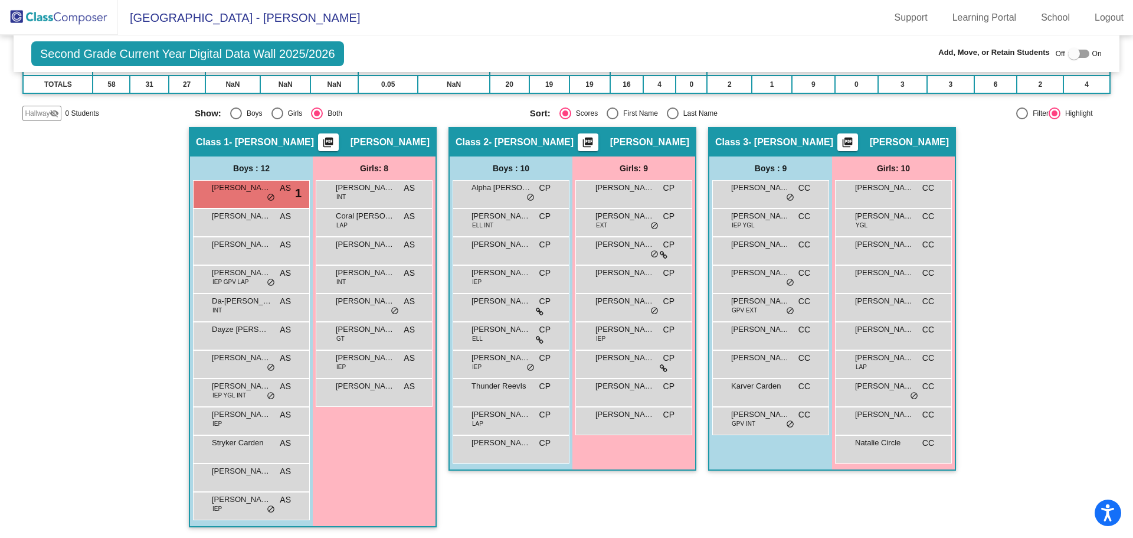
scroll to position [159, 0]
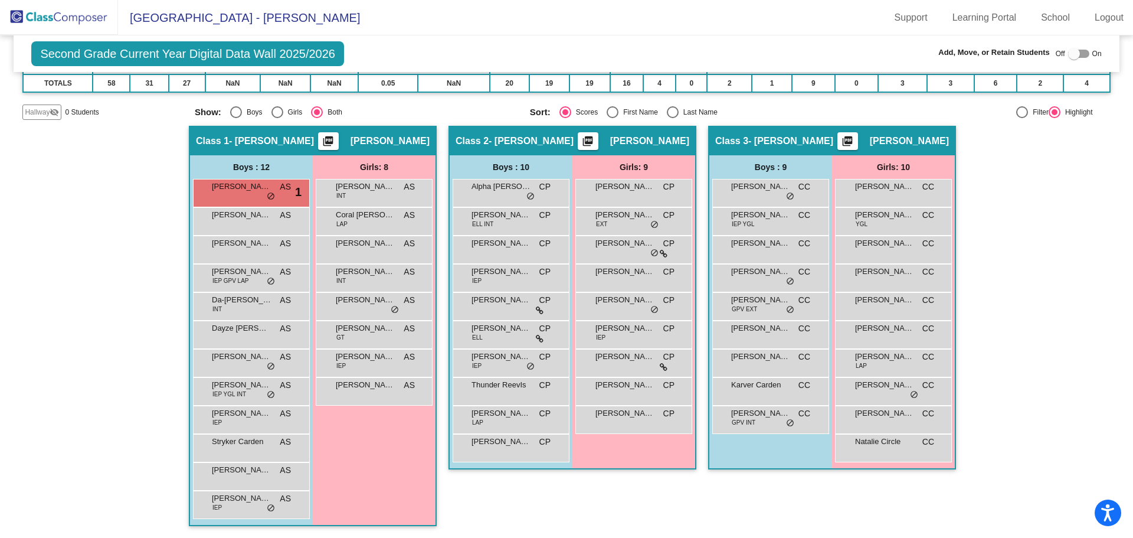
click at [748, 192] on span "[PERSON_NAME] [PERSON_NAME]" at bounding box center [760, 187] width 59 height 12
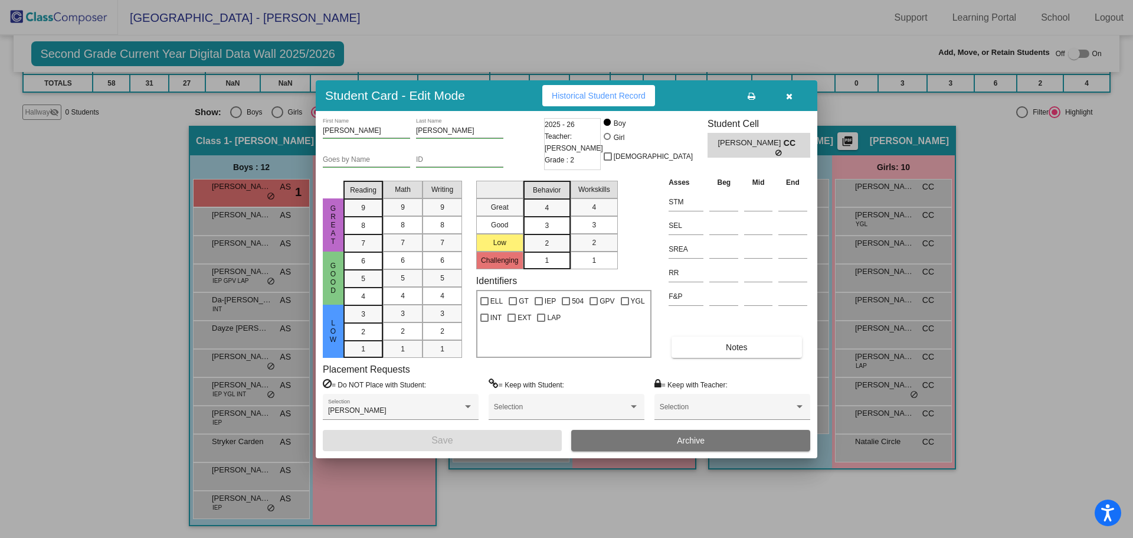
click at [787, 97] on icon "button" at bounding box center [789, 96] width 6 height 8
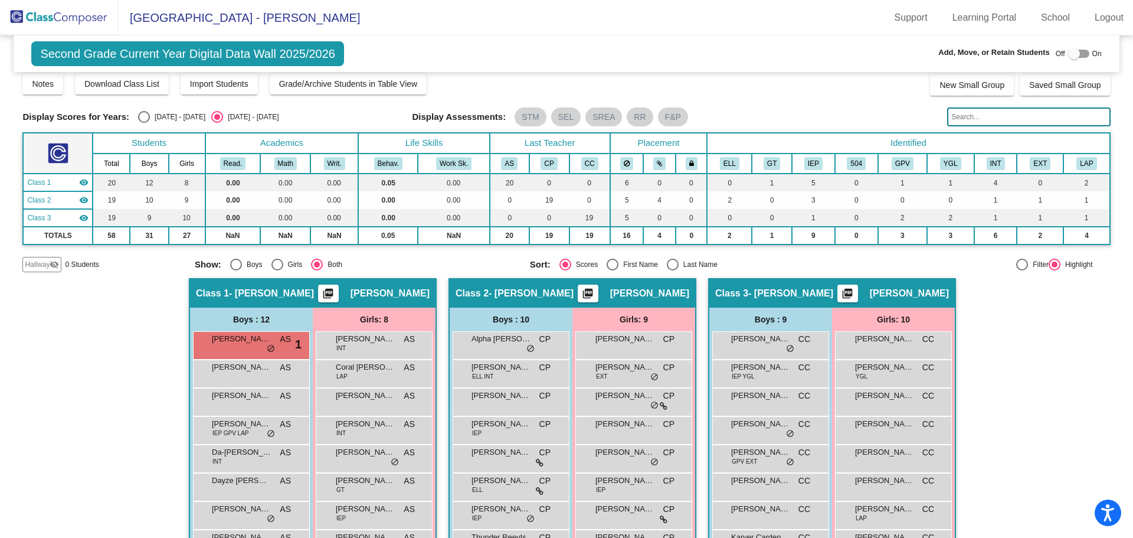
scroll to position [0, 0]
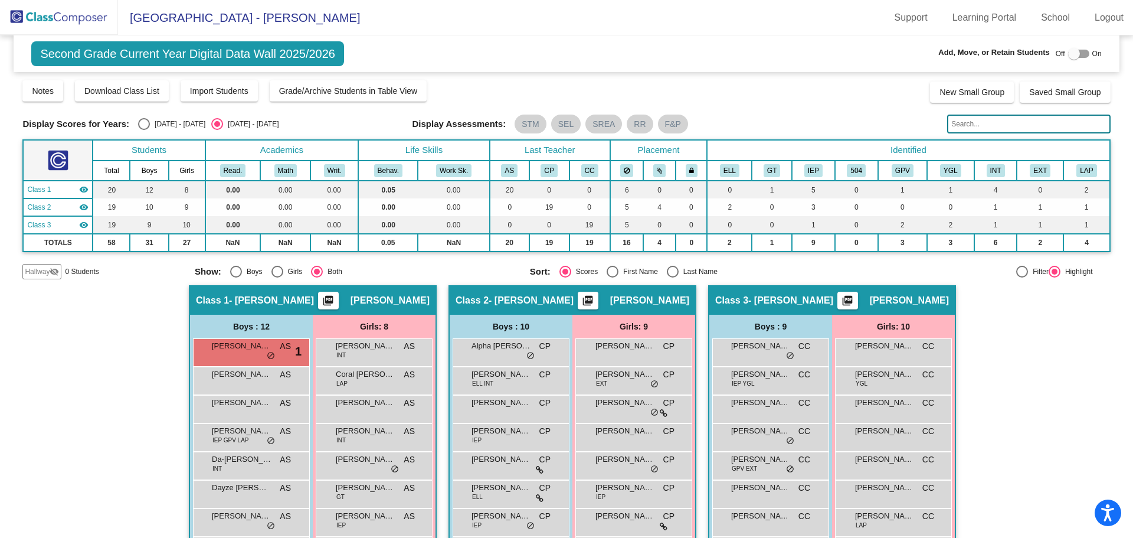
click at [813, 171] on button "IEP" at bounding box center [813, 170] width 18 height 13
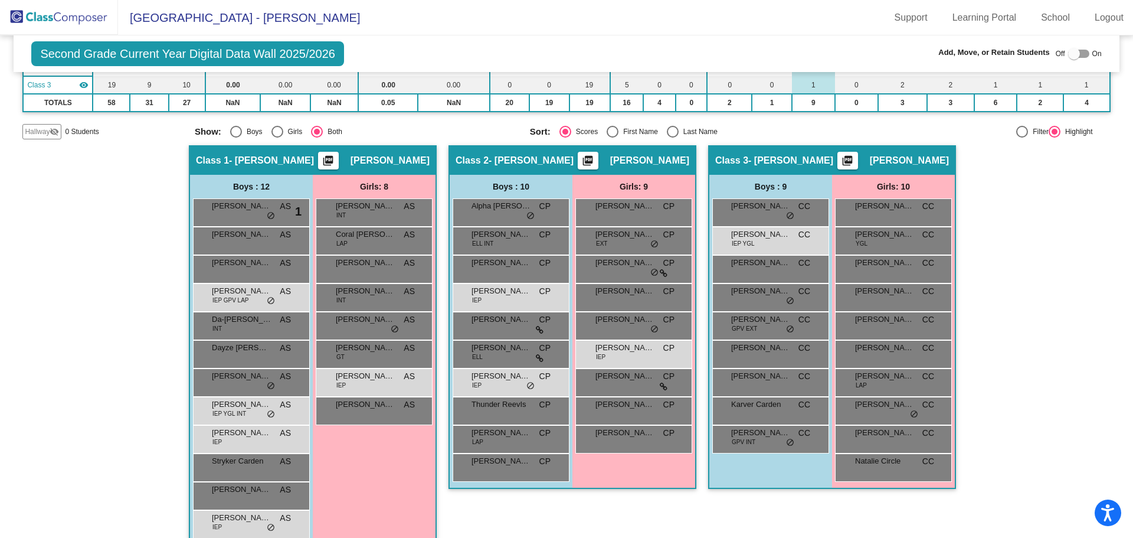
scroll to position [159, 0]
